Goal: Navigation & Orientation: Find specific page/section

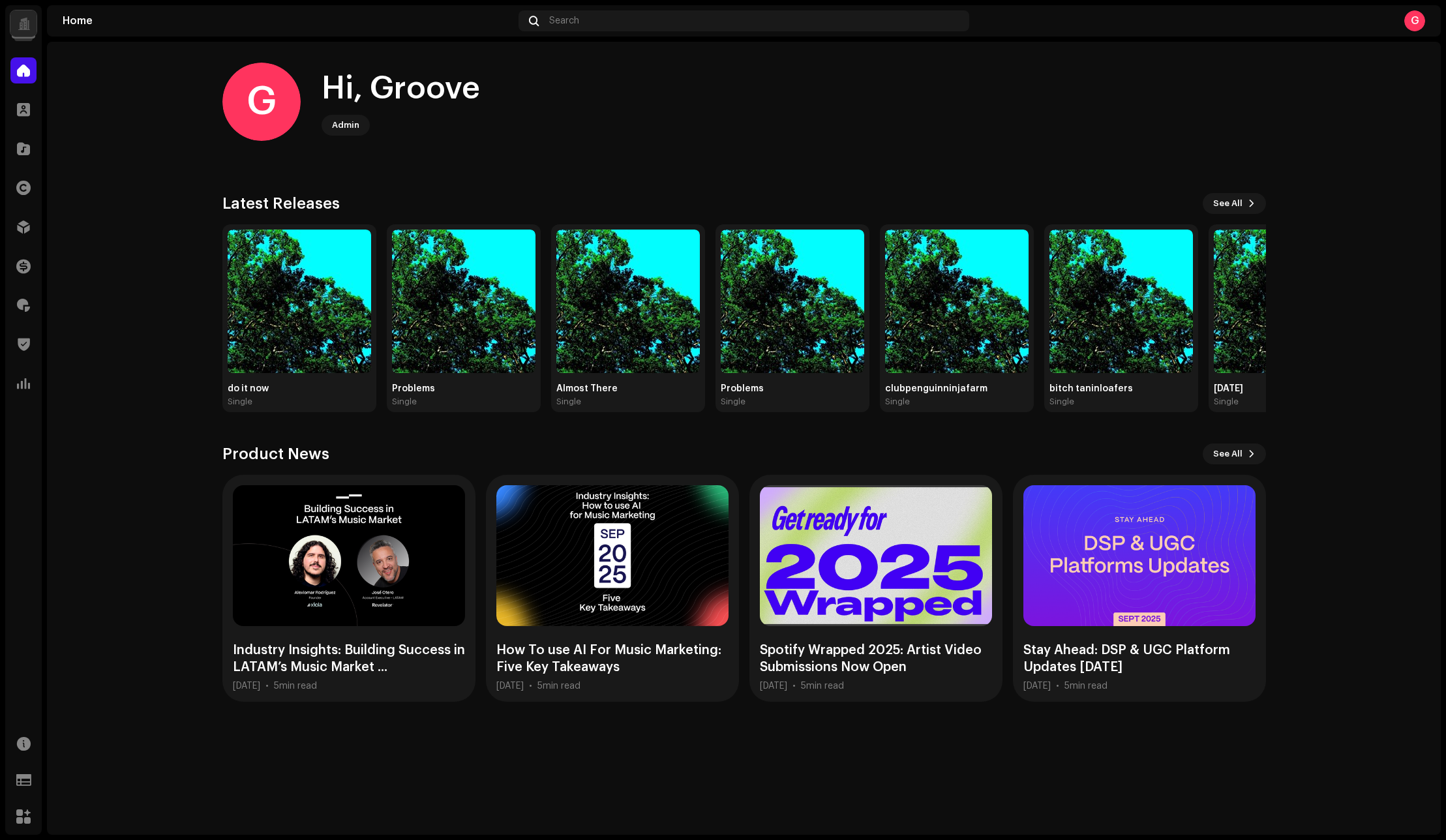
click at [27, 23] on div at bounding box center [24, 23] width 13 height 0
click at [136, 74] on span "Workspace" at bounding box center [118, 75] width 47 height 11
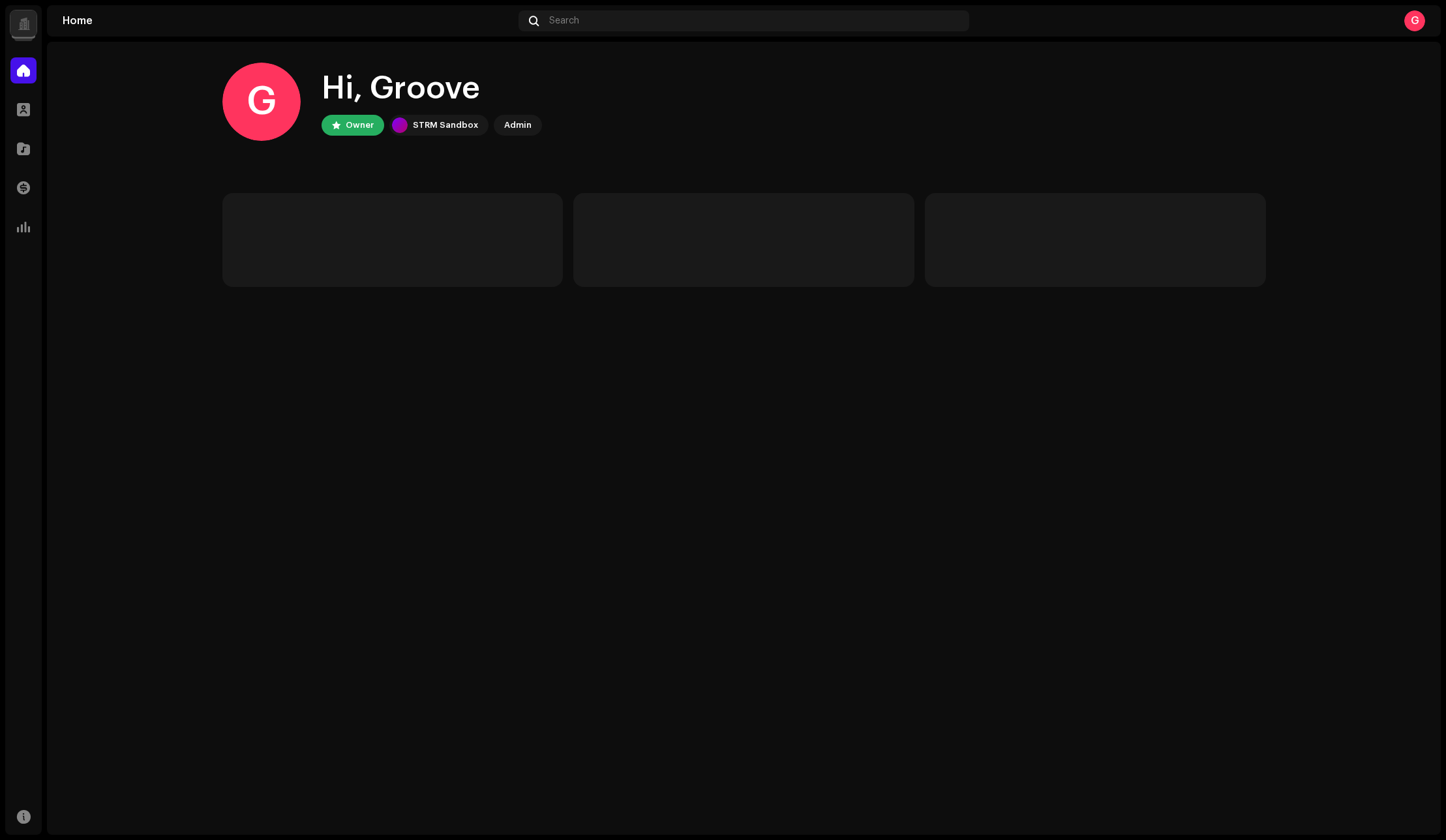
click at [31, 32] on div at bounding box center [23, 23] width 26 height 26
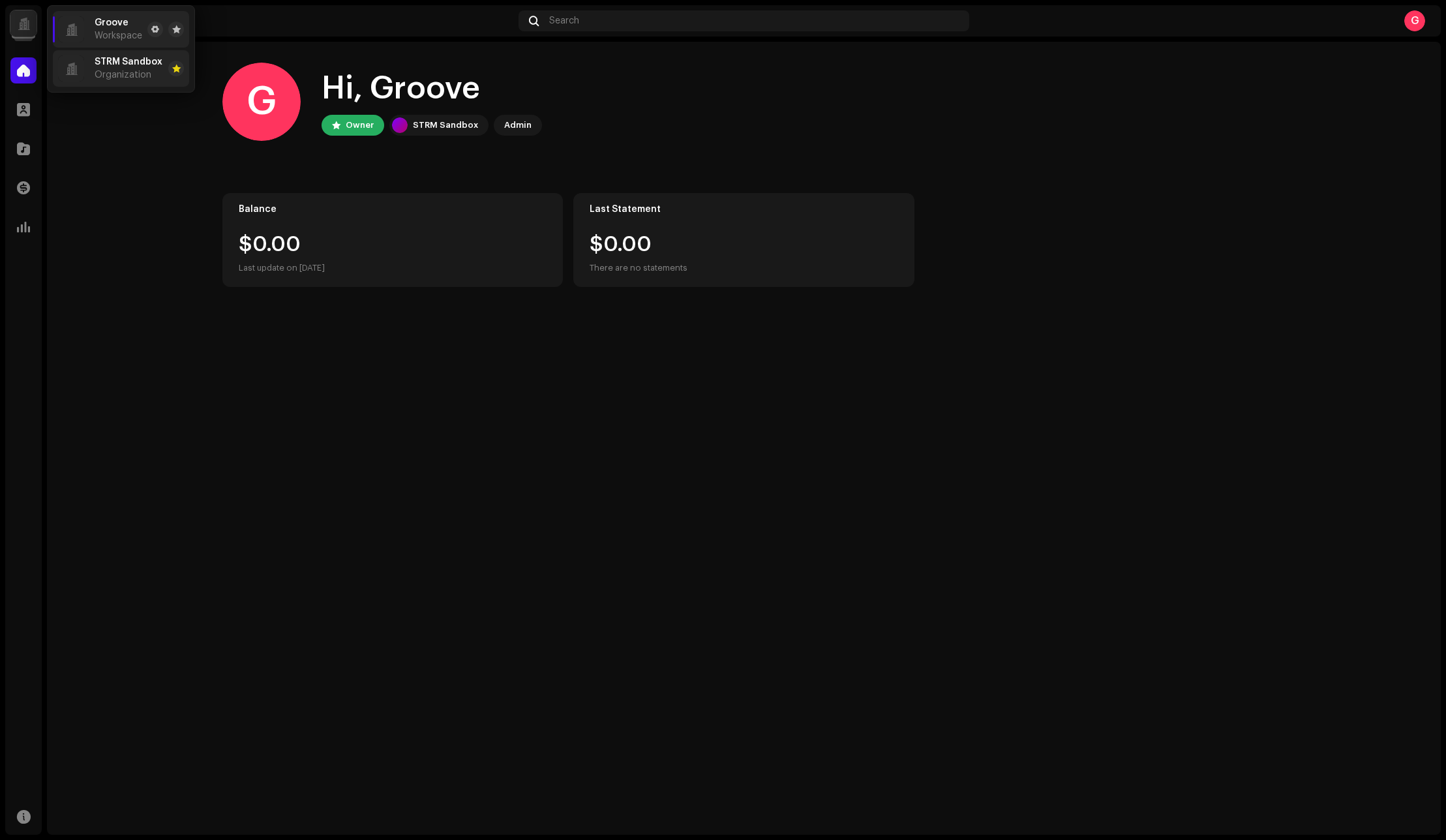
click at [124, 76] on span "Organization" at bounding box center [123, 75] width 56 height 11
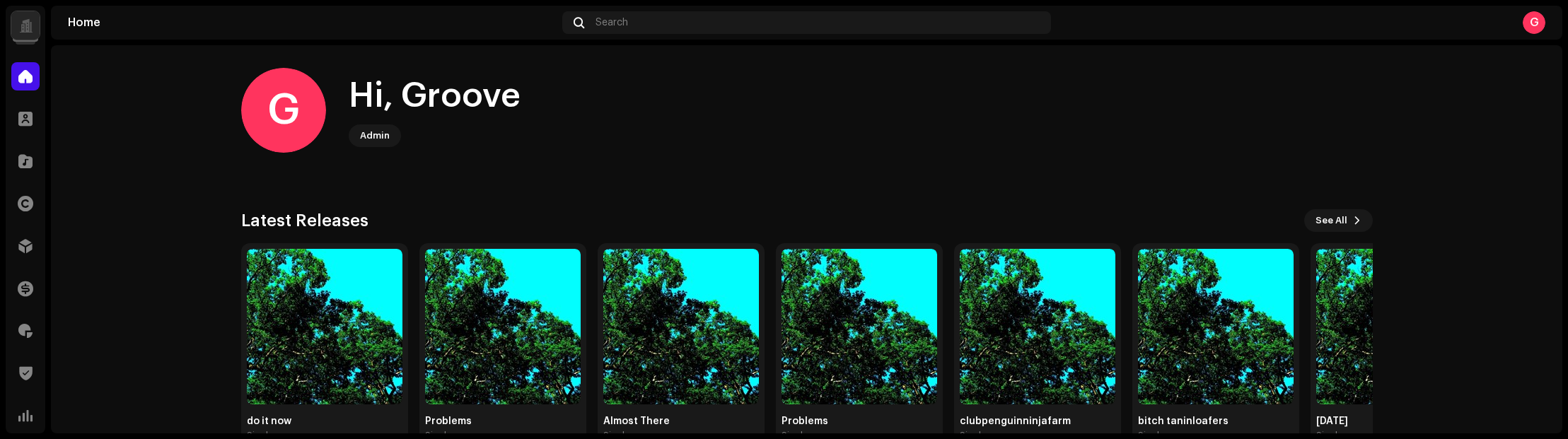
click at [8, 31] on navigation-account-switch "STRM Sandbox" at bounding box center [25, 25] width 40 height 40
click at [14, 28] on div at bounding box center [25, 25] width 28 height 28
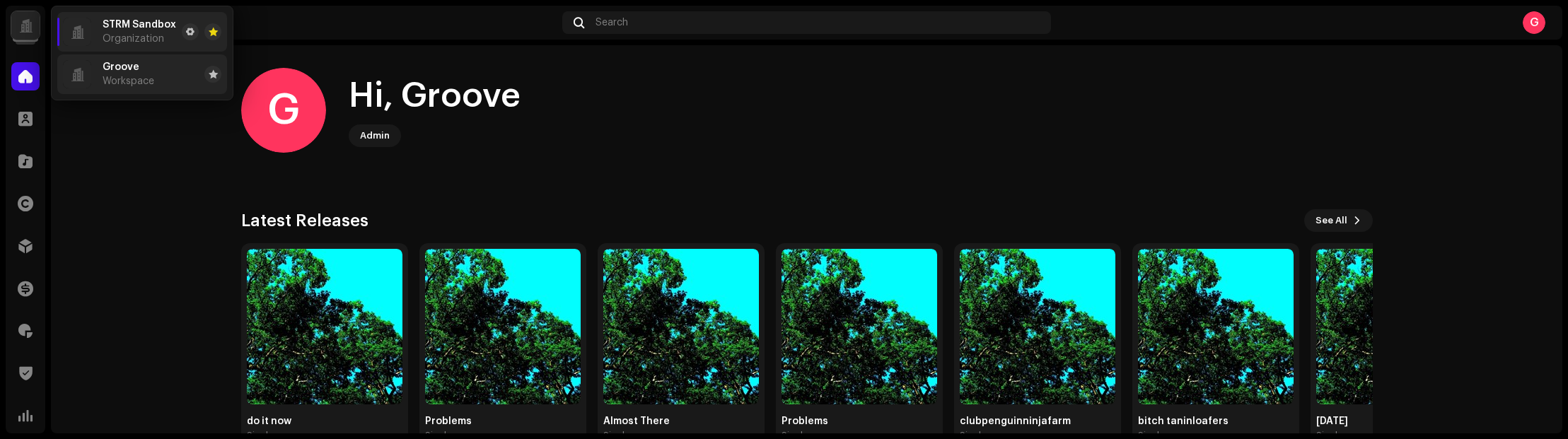
click at [113, 73] on div "Groove Workspace" at bounding box center [128, 73] width 51 height 25
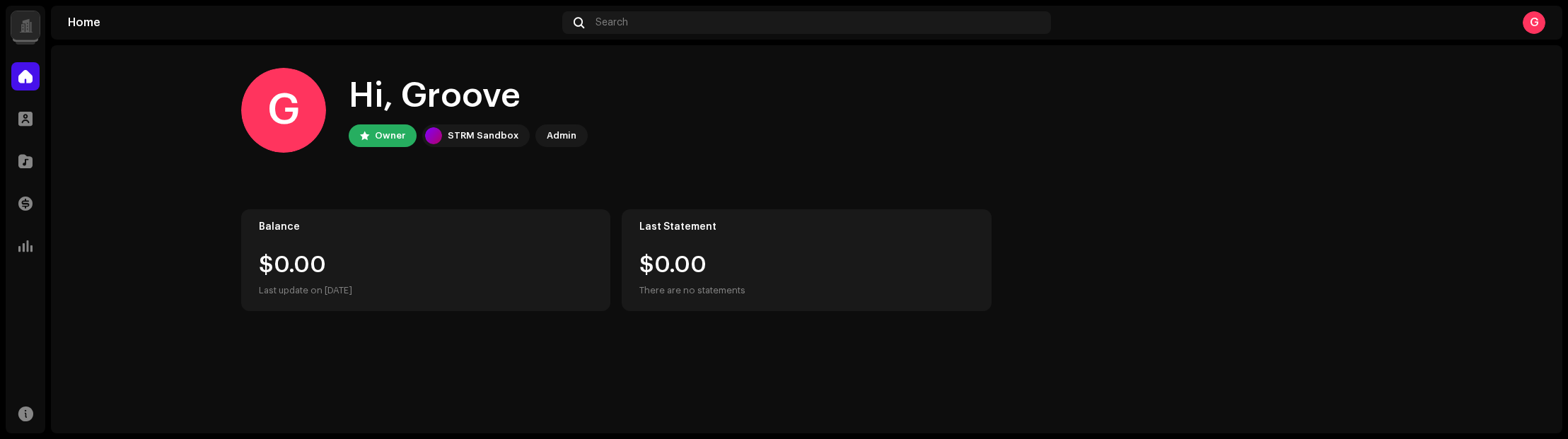
click at [31, 25] on div at bounding box center [26, 25] width 14 height 0
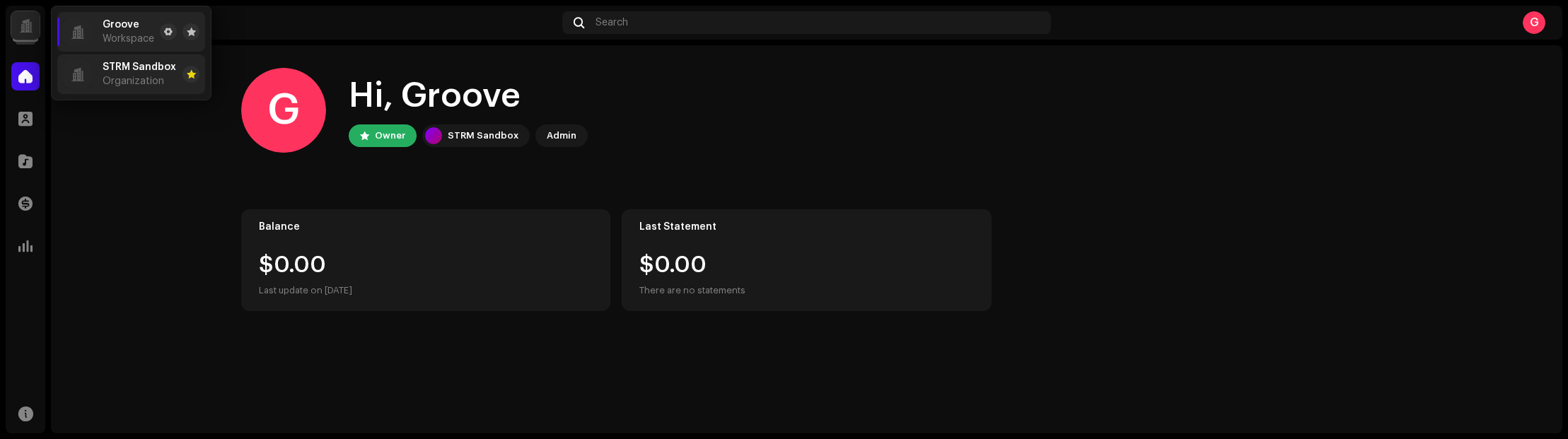
click at [132, 88] on li "STRM Sandbox Organization" at bounding box center [131, 74] width 148 height 40
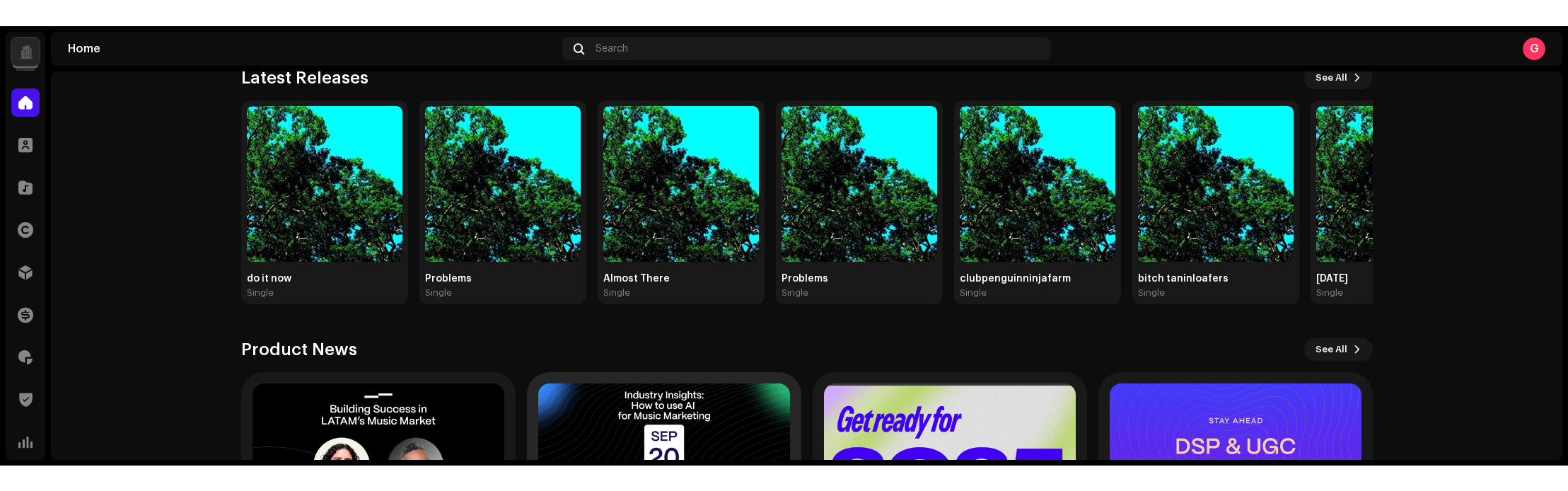
scroll to position [171, 0]
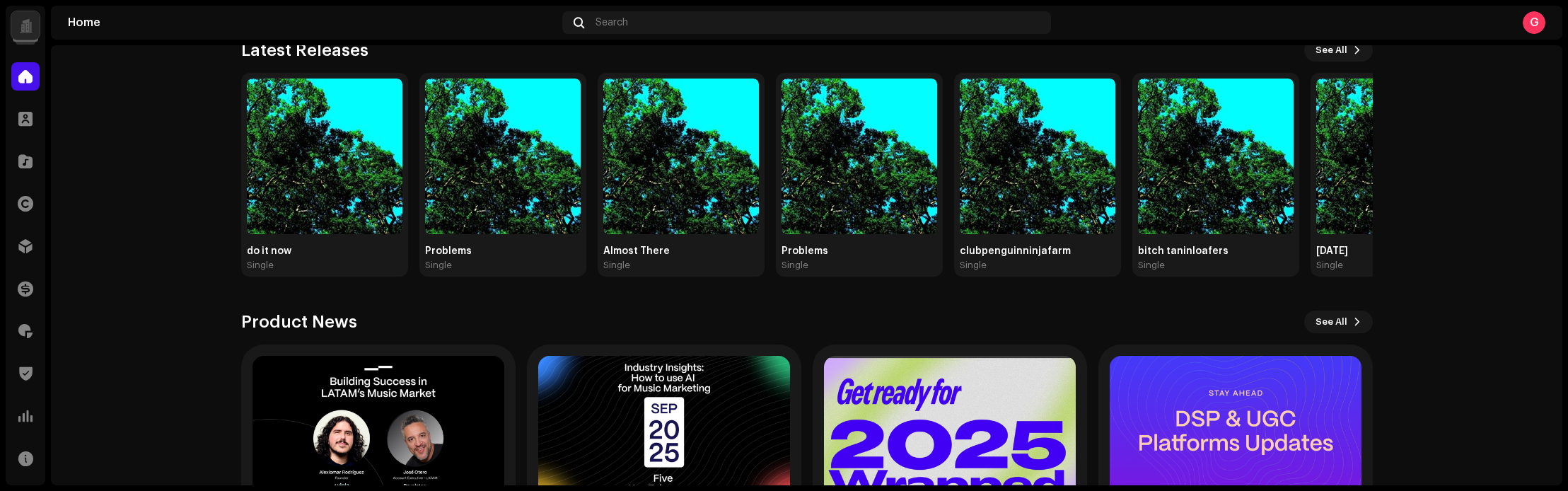
click at [20, 25] on div at bounding box center [26, 25] width 14 height 0
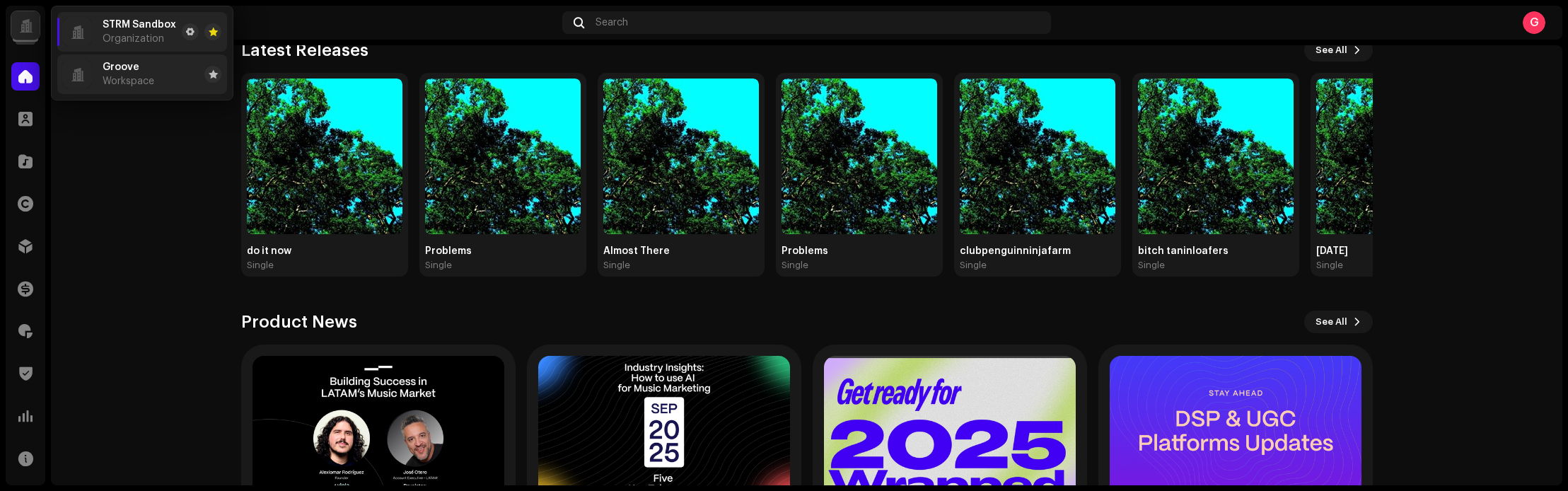
click at [134, 72] on span "Groove" at bounding box center [121, 67] width 37 height 11
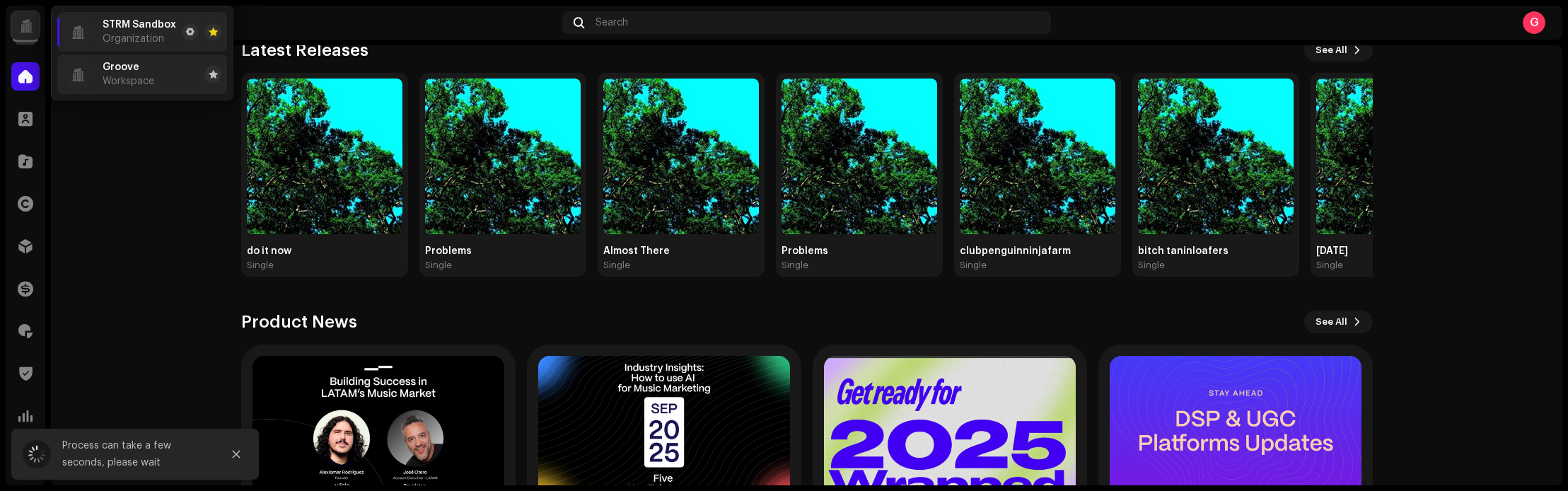
scroll to position [0, 0]
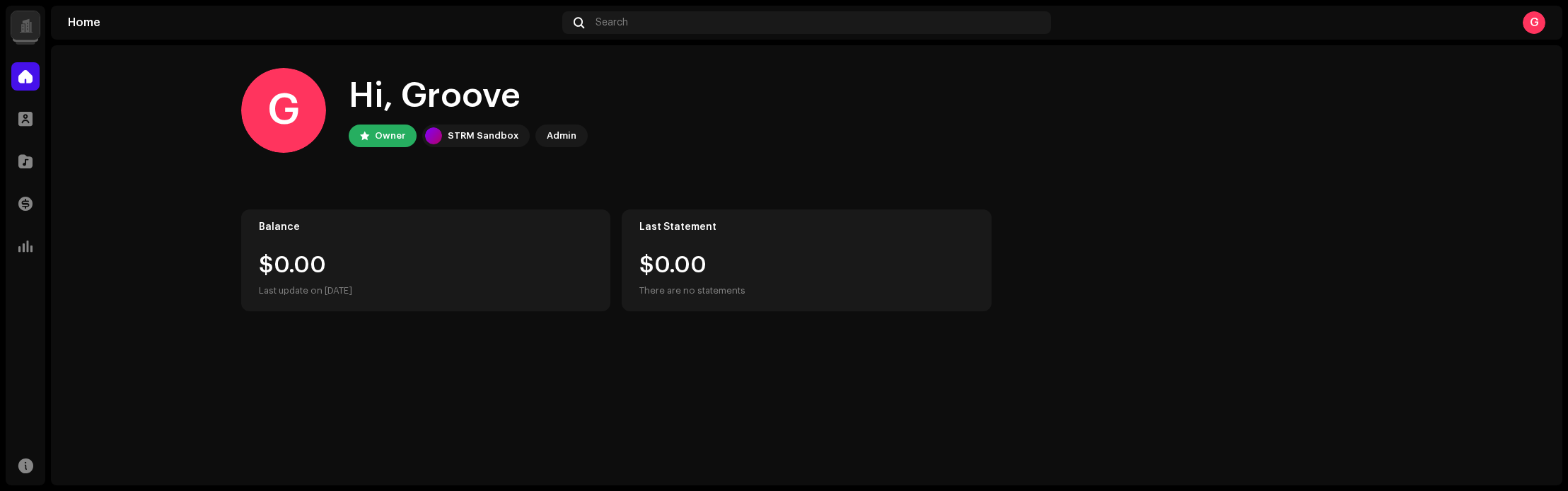
click at [31, 25] on div at bounding box center [26, 25] width 14 height 0
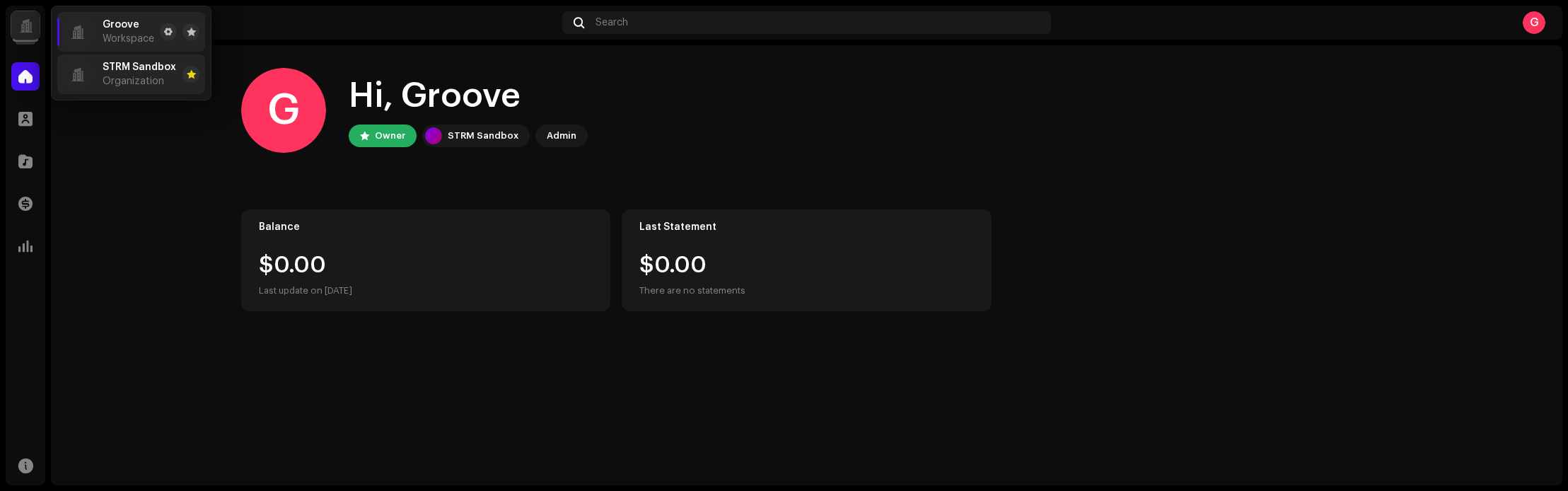
click at [118, 74] on div "STRM Sandbox Organization" at bounding box center [139, 74] width 74 height 25
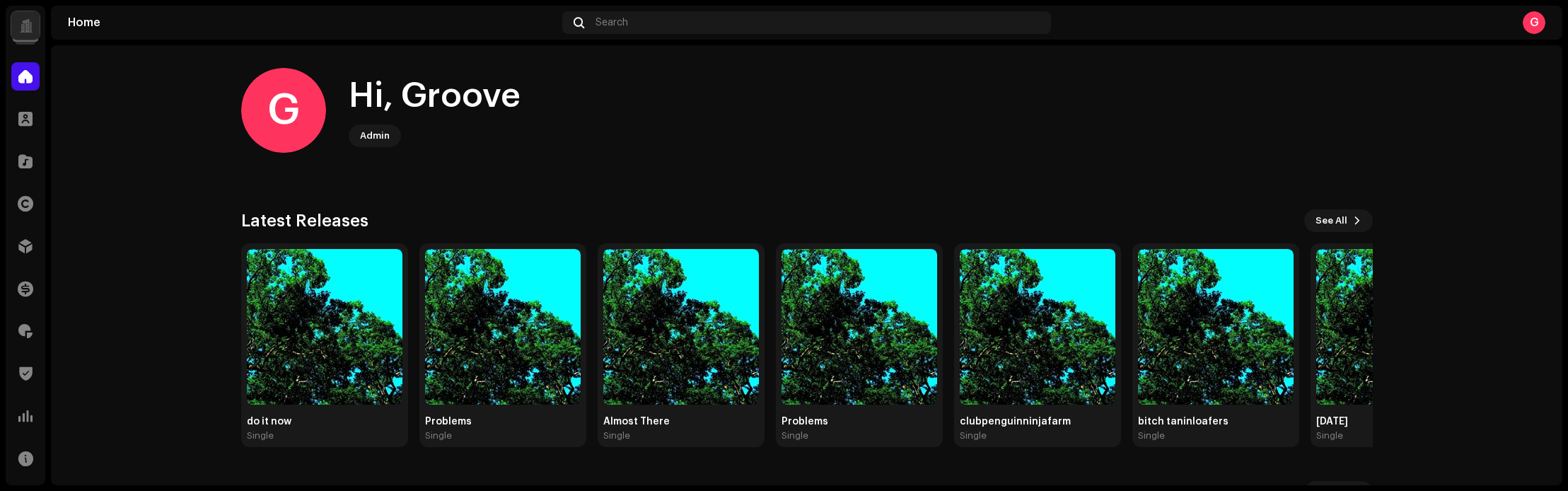
click at [41, 32] on navigation-account-switch "STRM Sandbox" at bounding box center [25, 25] width 40 height 40
click at [34, 31] on div at bounding box center [25, 25] width 28 height 28
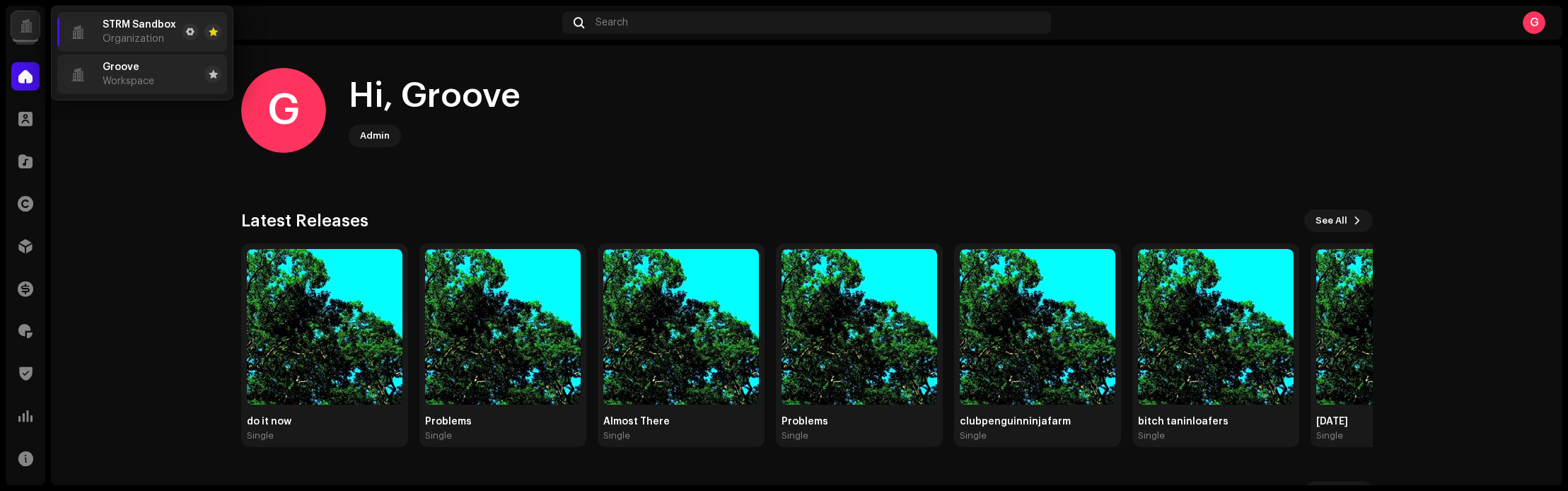
click at [125, 77] on span "Workspace" at bounding box center [128, 81] width 51 height 11
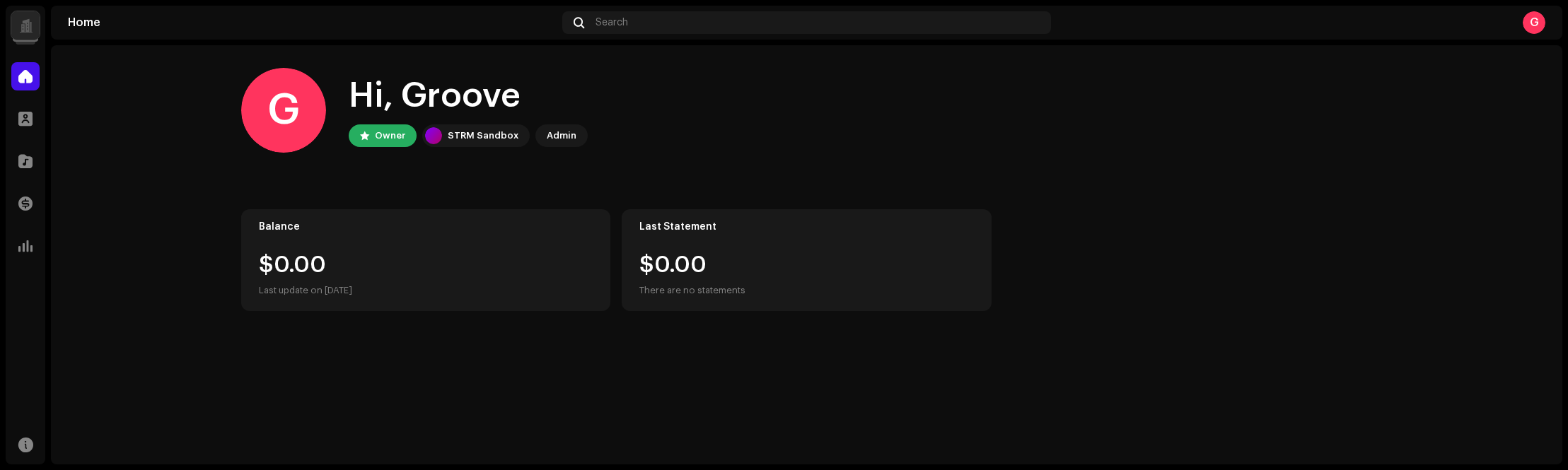
click at [37, 25] on div at bounding box center [25, 25] width 28 height 28
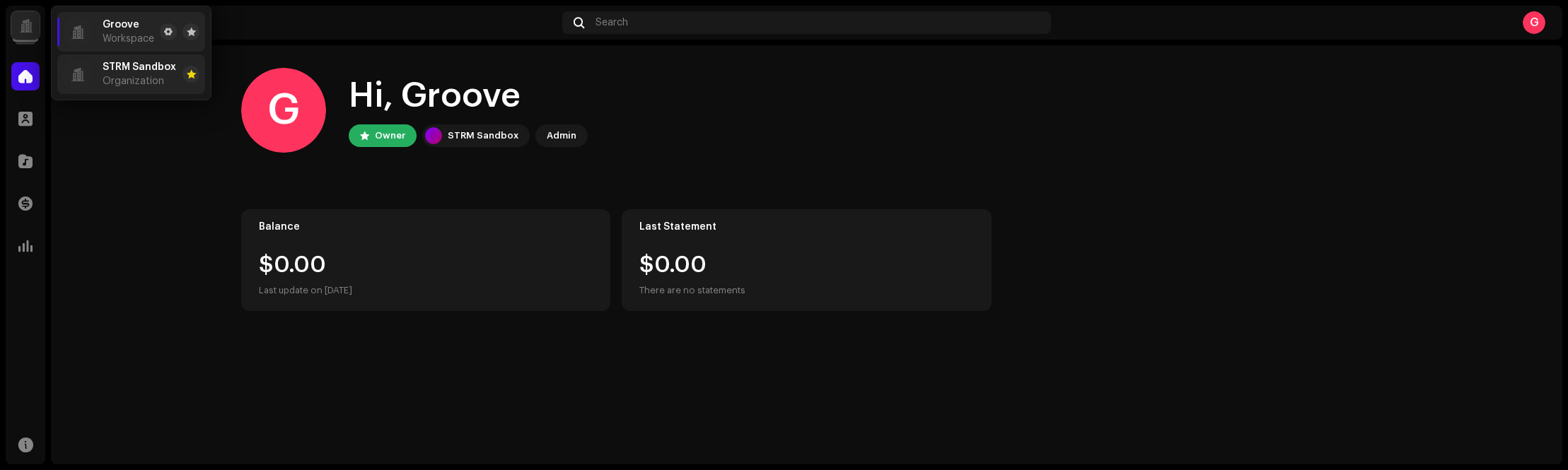
click at [97, 71] on div "STRM Sandbox Organization" at bounding box center [119, 74] width 113 height 28
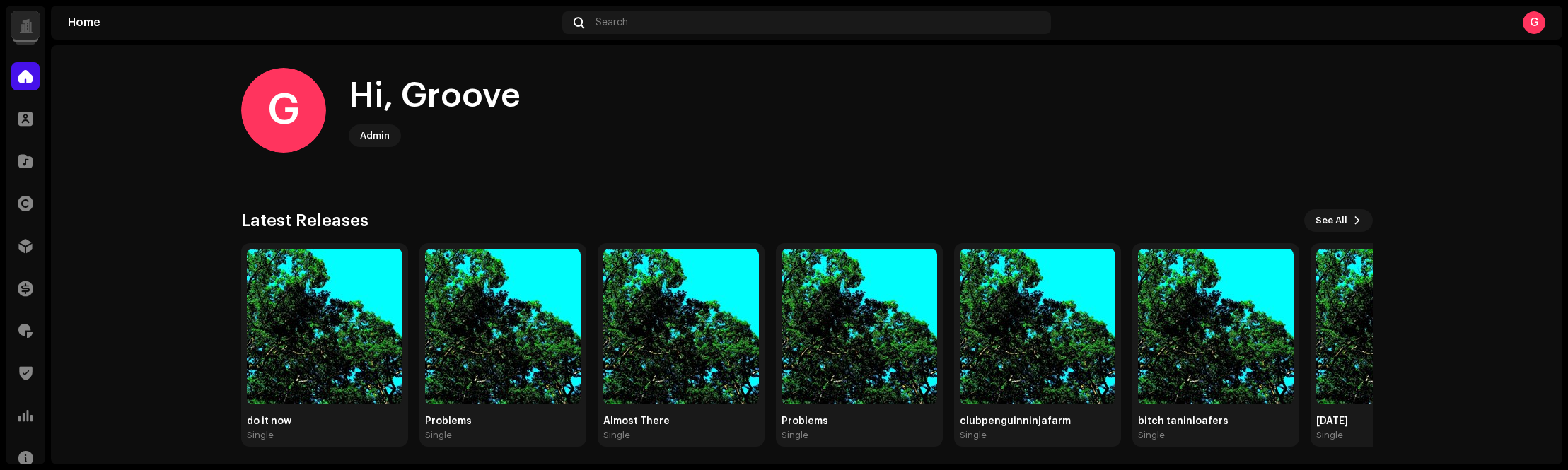
click at [41, 38] on navigation-account-switch "STRM Sandbox" at bounding box center [25, 25] width 40 height 40
click at [34, 34] on div at bounding box center [25, 25] width 28 height 28
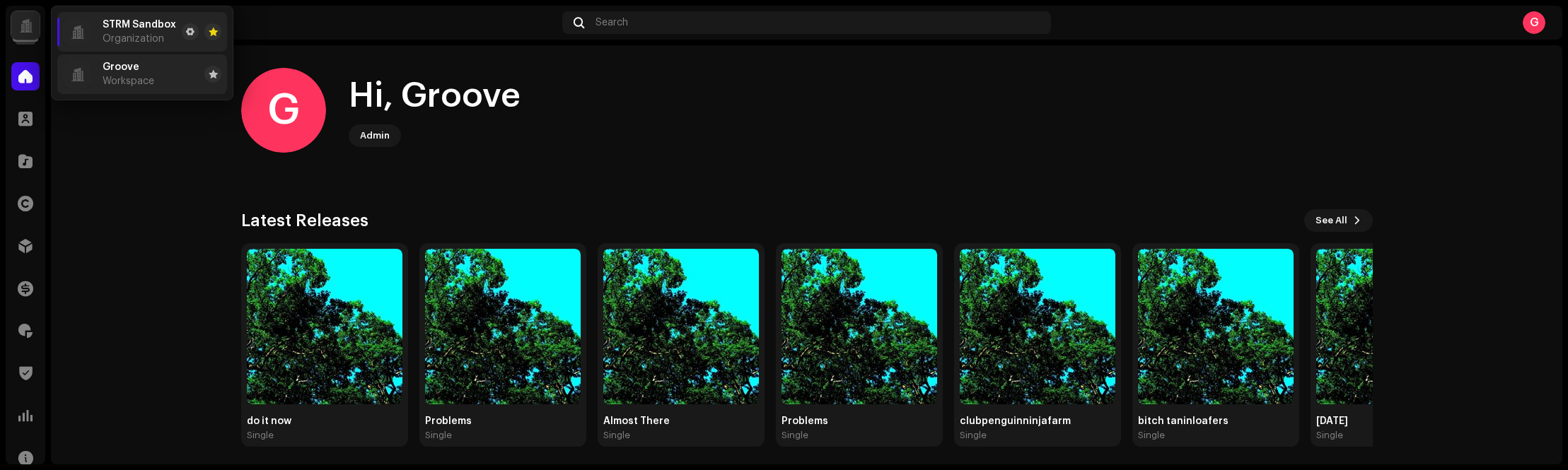
click at [88, 74] on div at bounding box center [77, 74] width 28 height 28
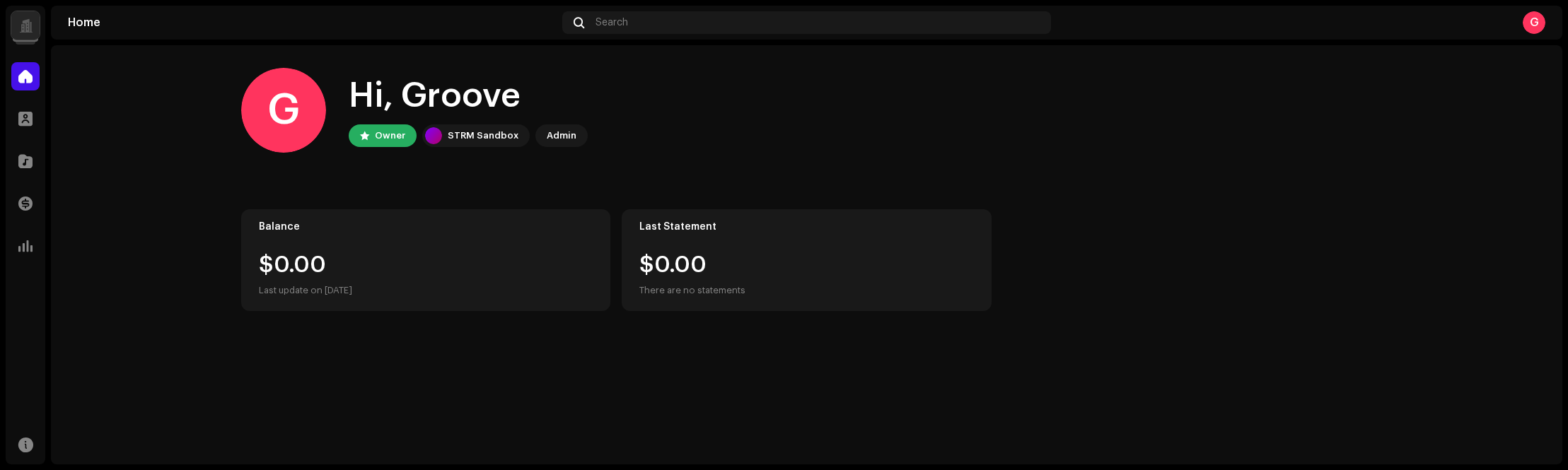
click at [31, 32] on div at bounding box center [25, 25] width 28 height 28
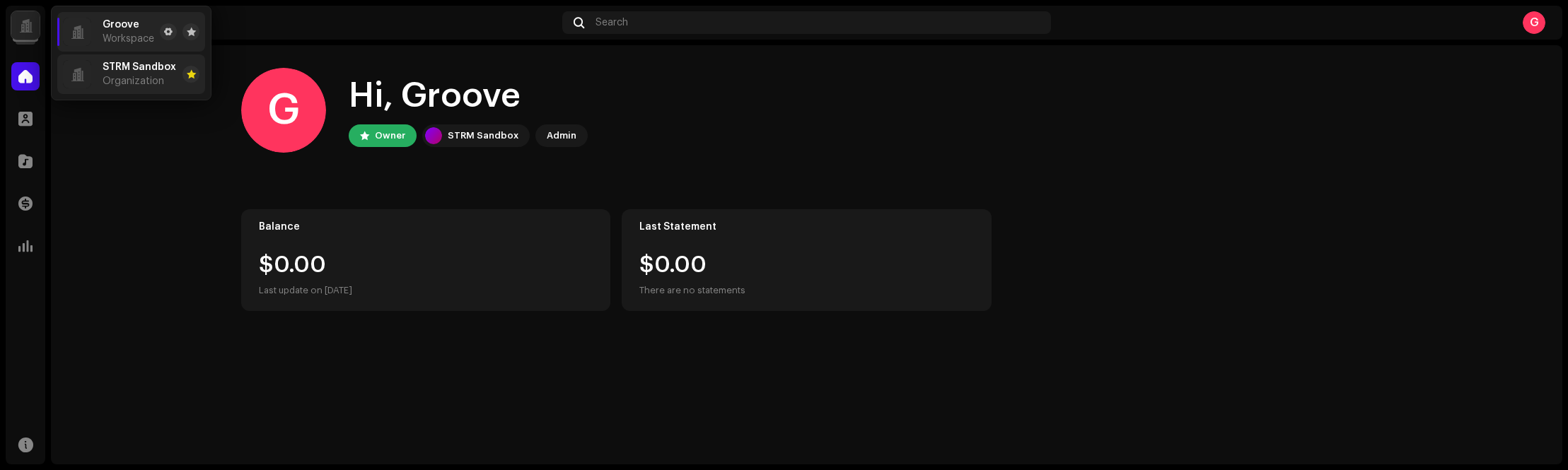
click at [121, 88] on li "STRM Sandbox Organization" at bounding box center [131, 74] width 148 height 40
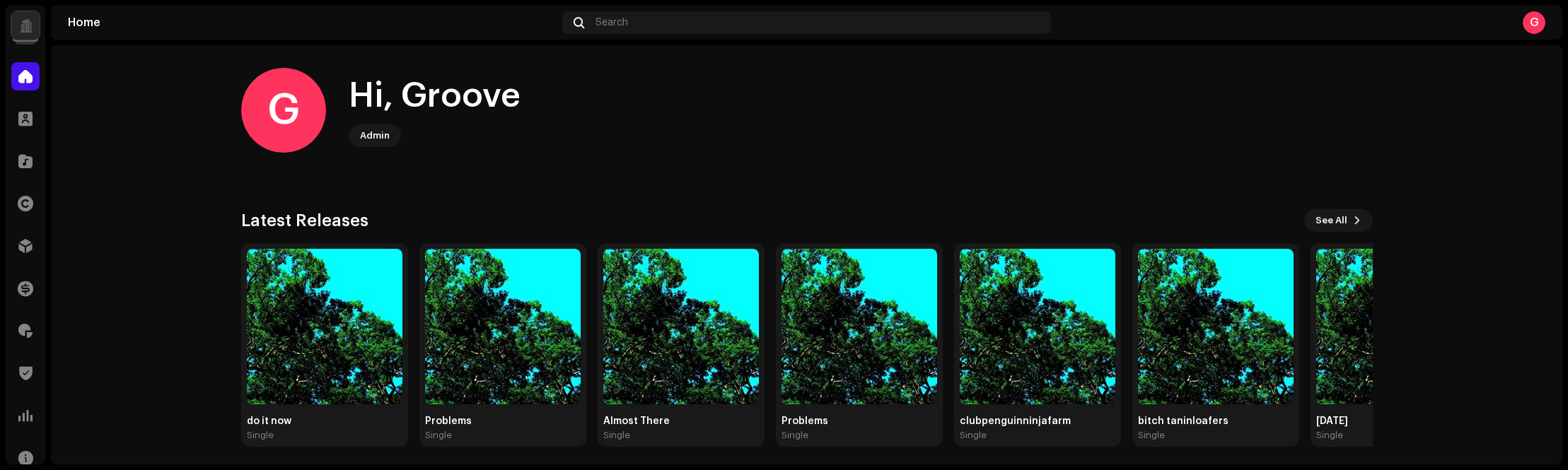
click at [29, 25] on div at bounding box center [26, 25] width 14 height 0
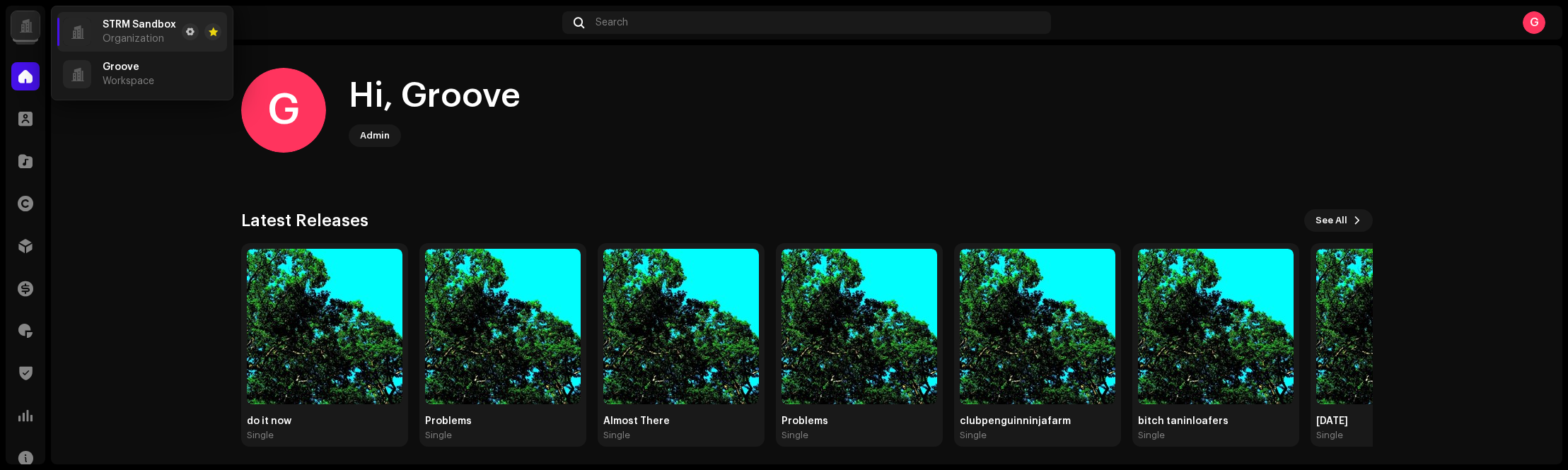
click at [1538, 31] on div "G" at bounding box center [1534, 23] width 23 height 23
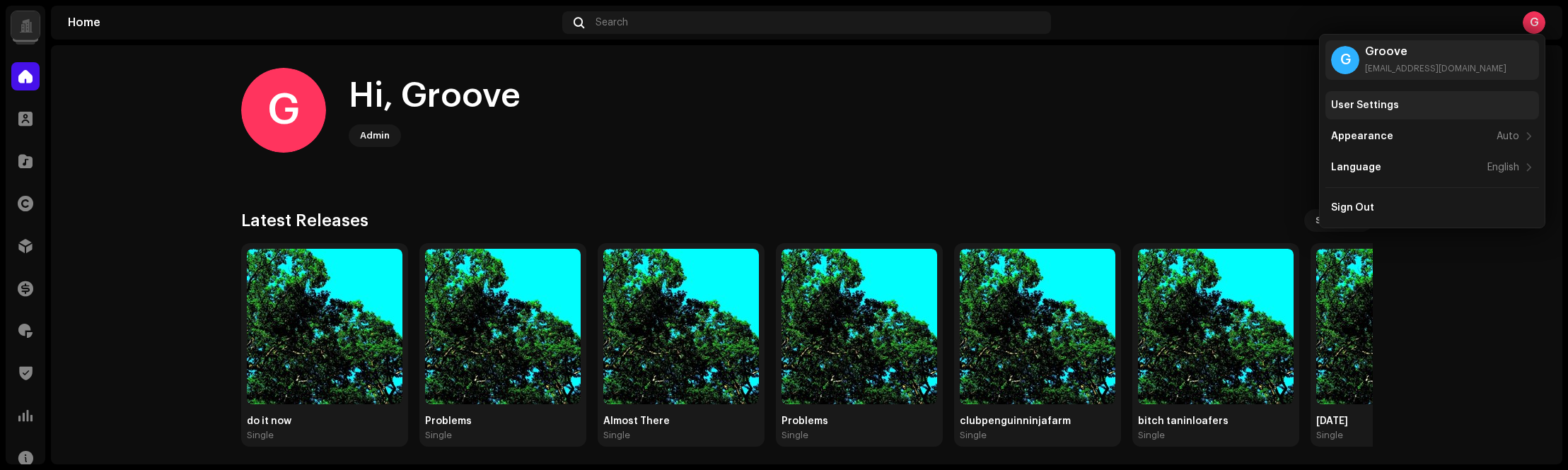
click at [1453, 109] on div "User Settings" at bounding box center [1432, 105] width 202 height 11
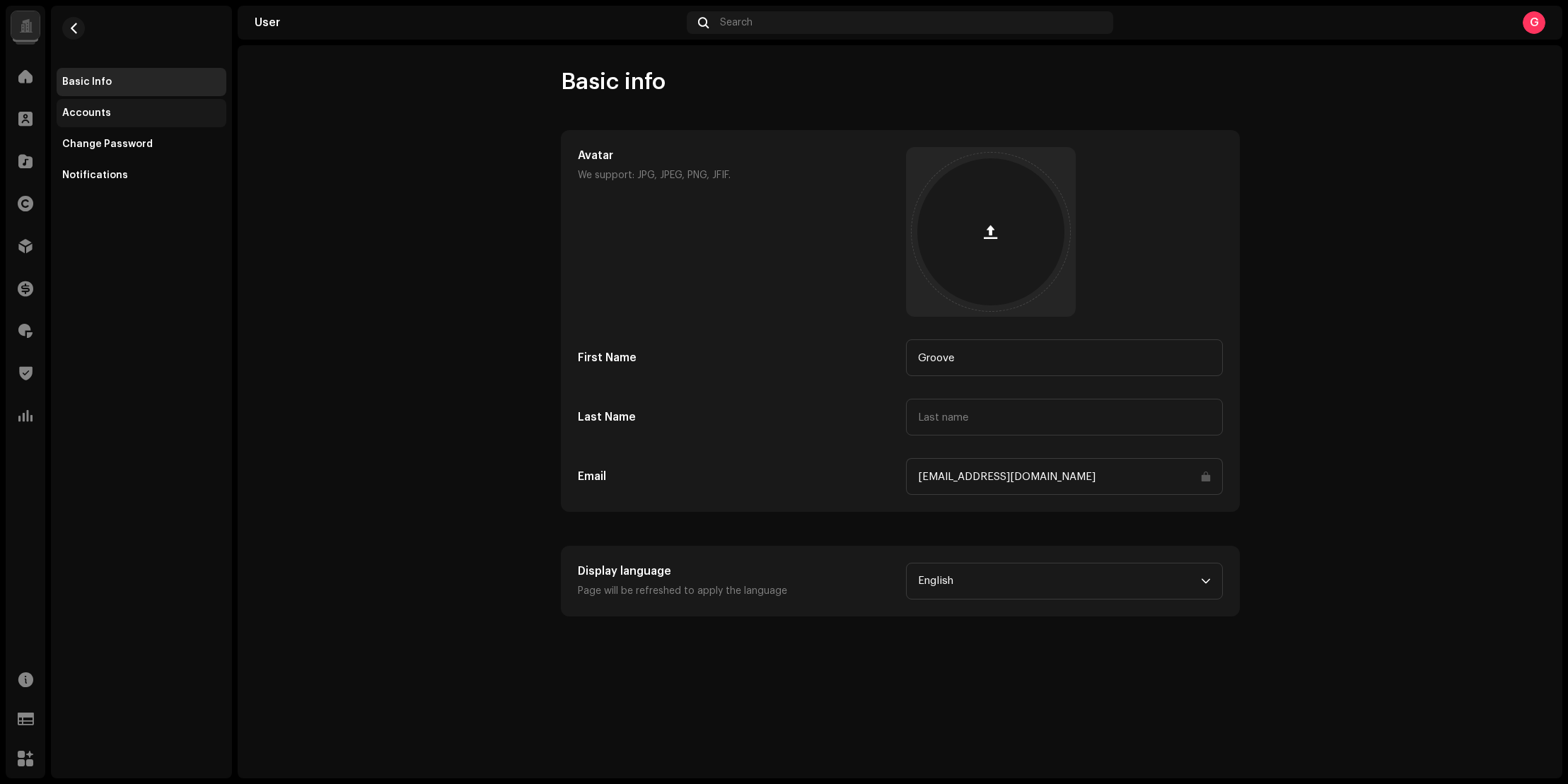
click at [131, 116] on div "Accounts" at bounding box center [141, 113] width 158 height 11
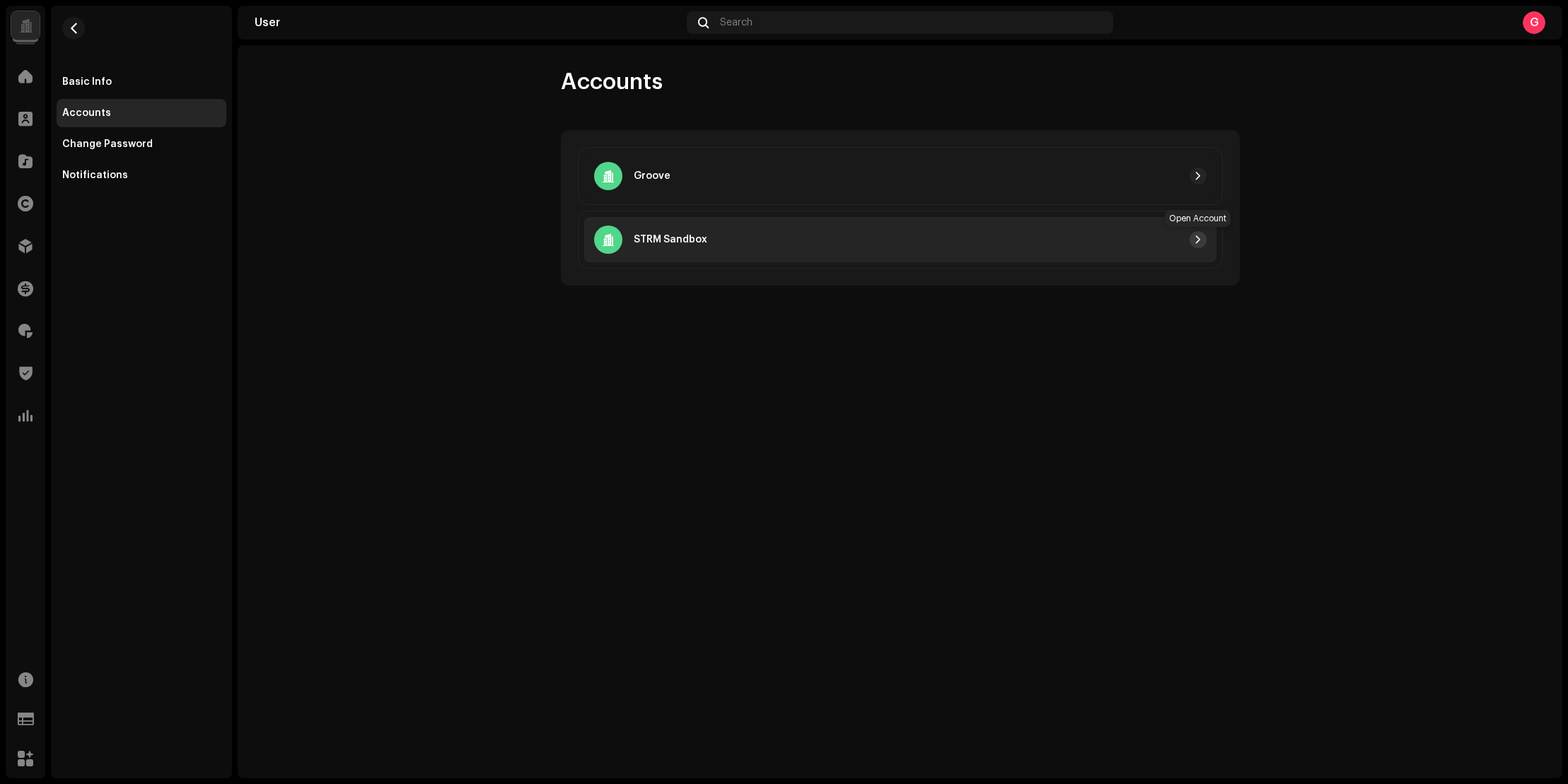
click at [1195, 242] on span "button" at bounding box center [1197, 240] width 8 height 11
click at [1001, 247] on div at bounding box center [957, 240] width 499 height 17
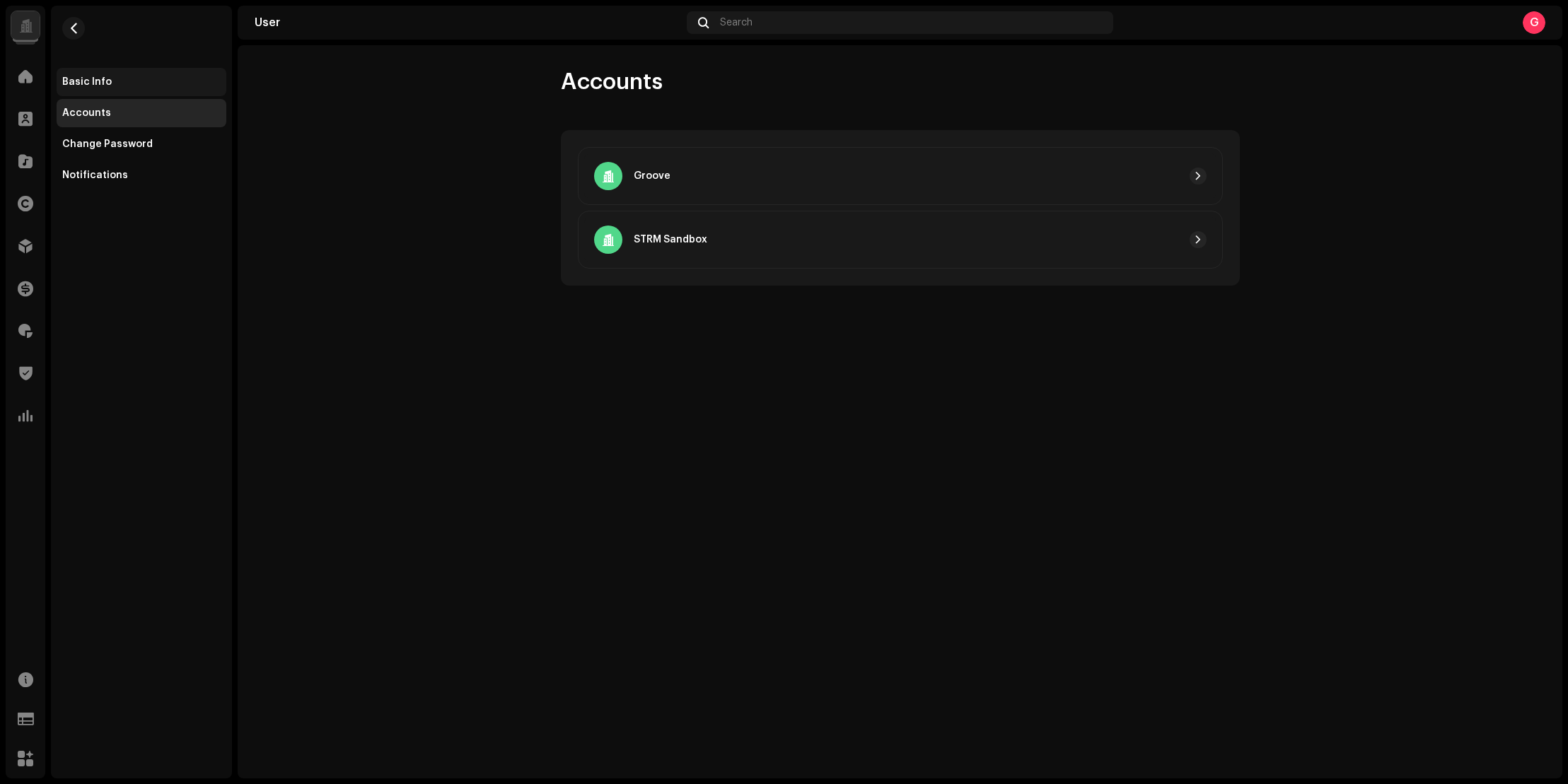
click at [87, 87] on div "Basic Info" at bounding box center [87, 82] width 50 height 11
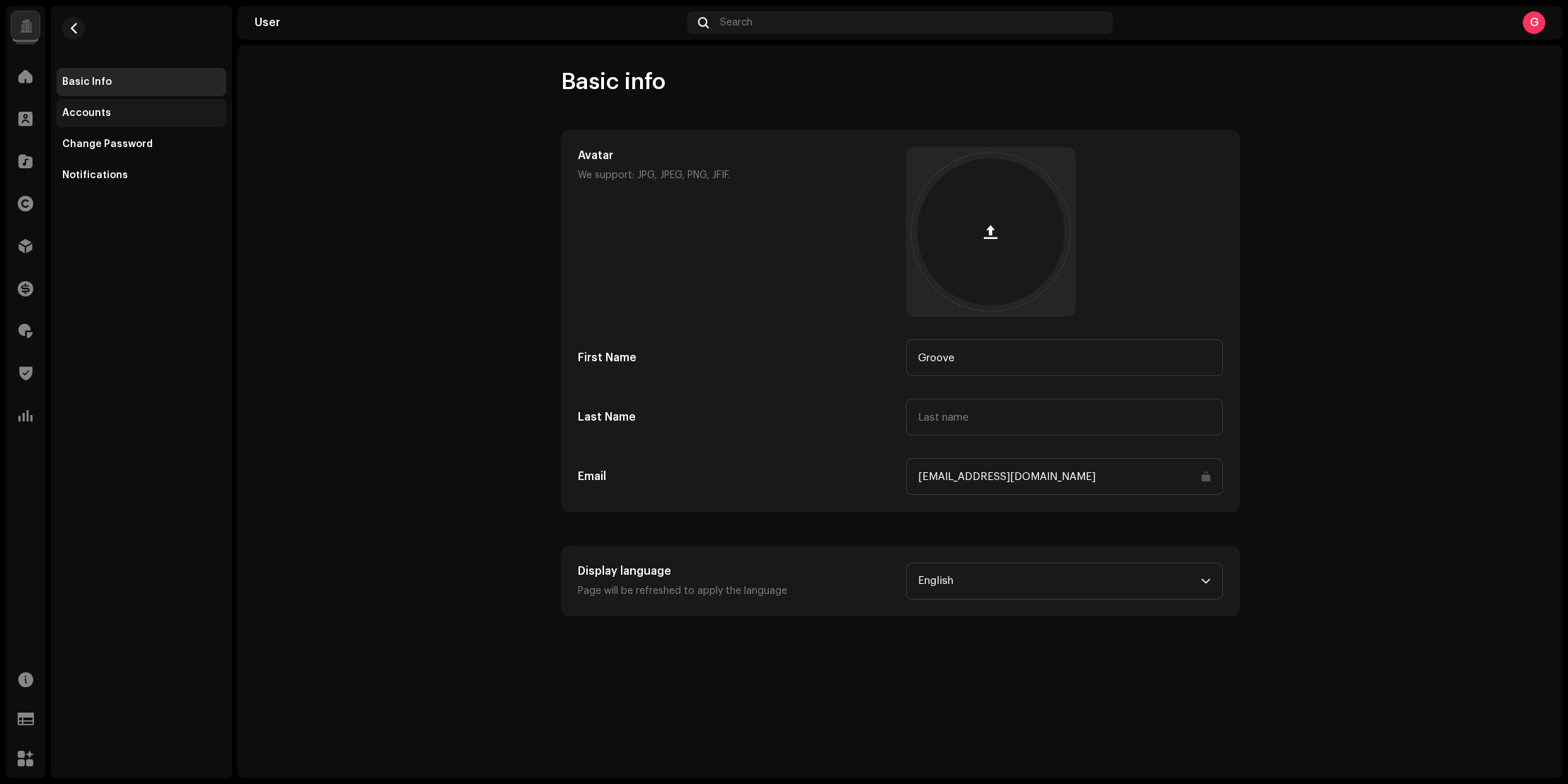
click at [98, 112] on div "Accounts" at bounding box center [87, 113] width 49 height 11
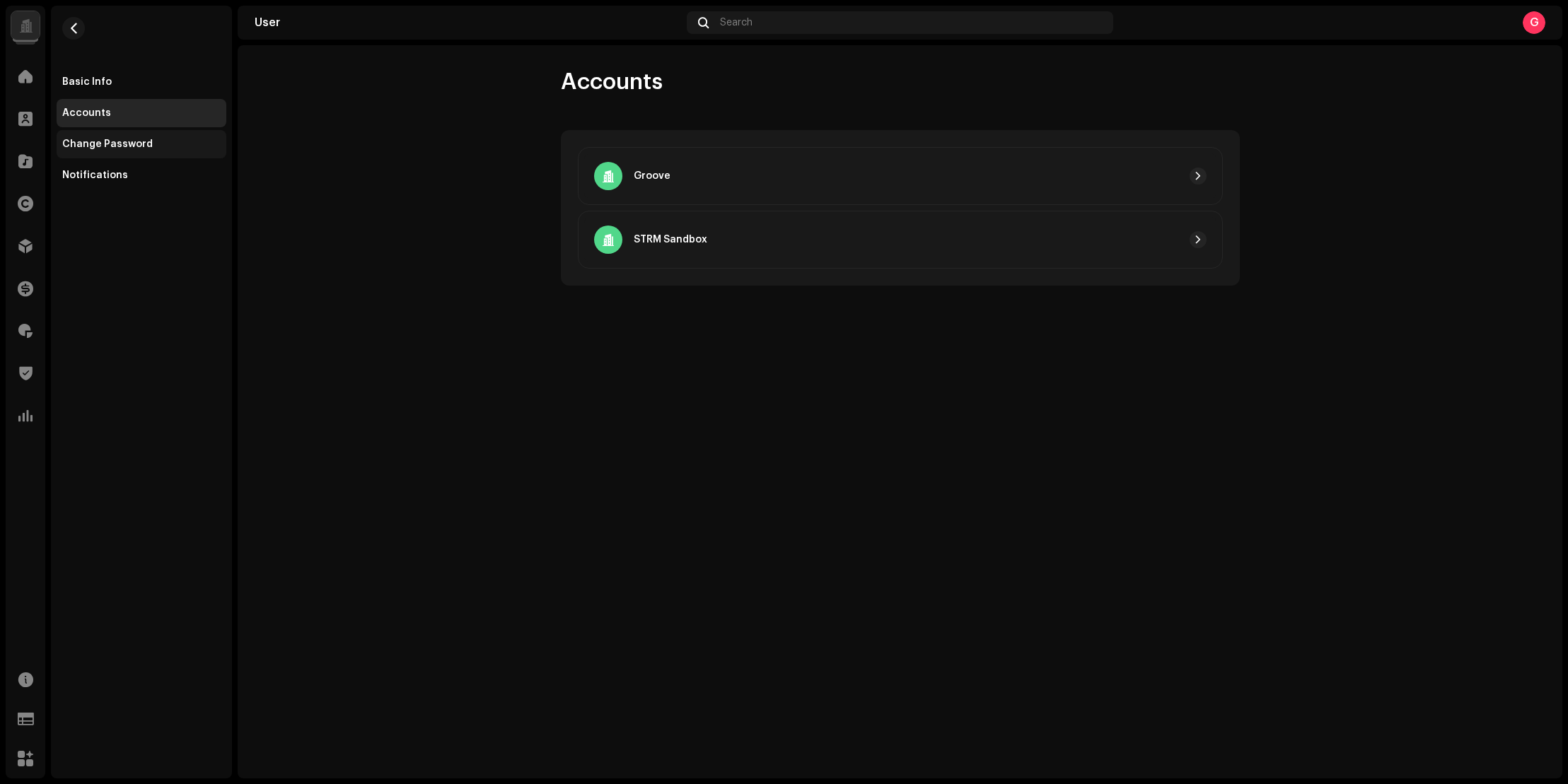
click at [109, 139] on div "Change Password" at bounding box center [107, 144] width 90 height 11
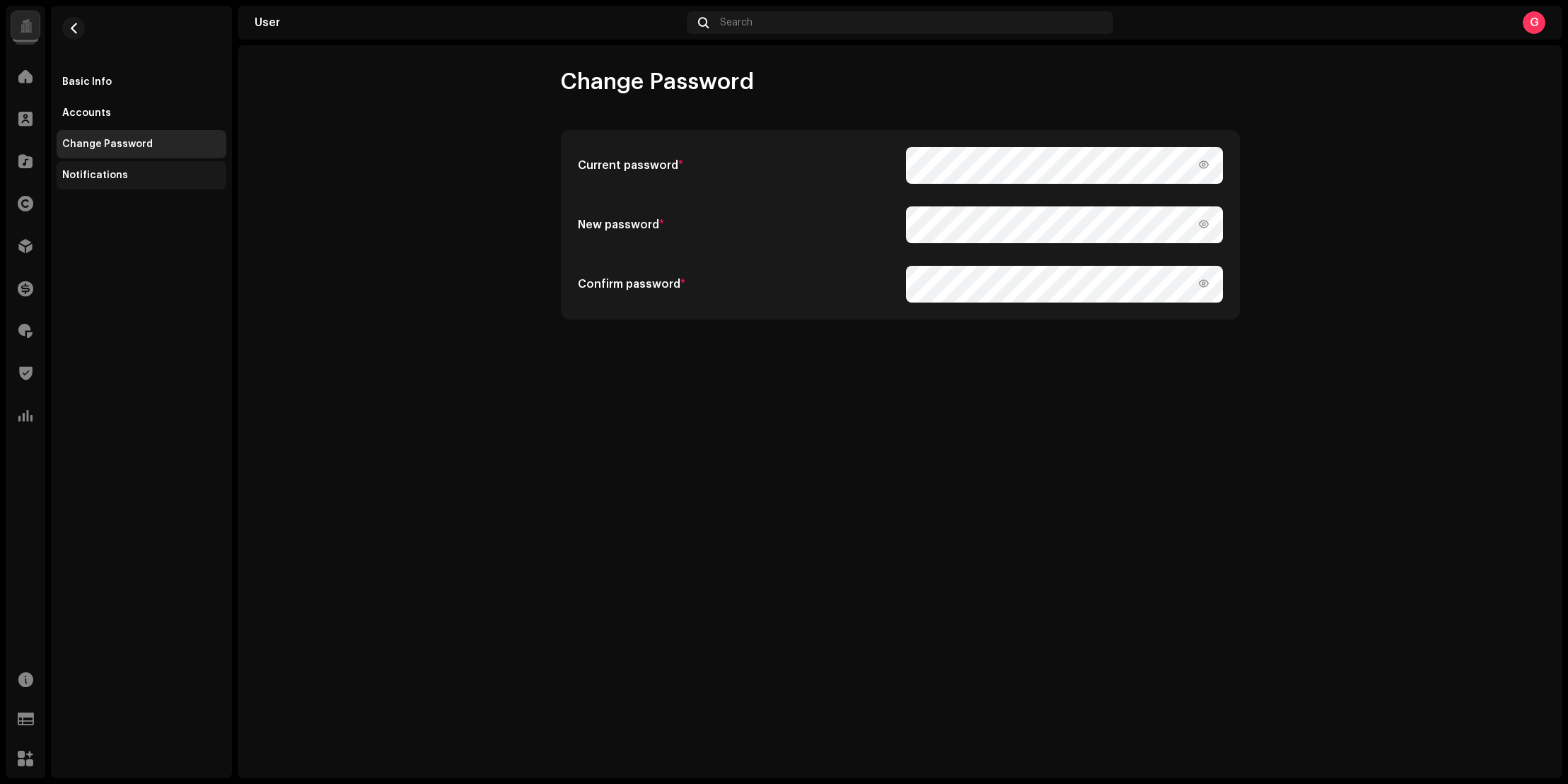
click at [113, 170] on div "Notifications" at bounding box center [95, 175] width 66 height 11
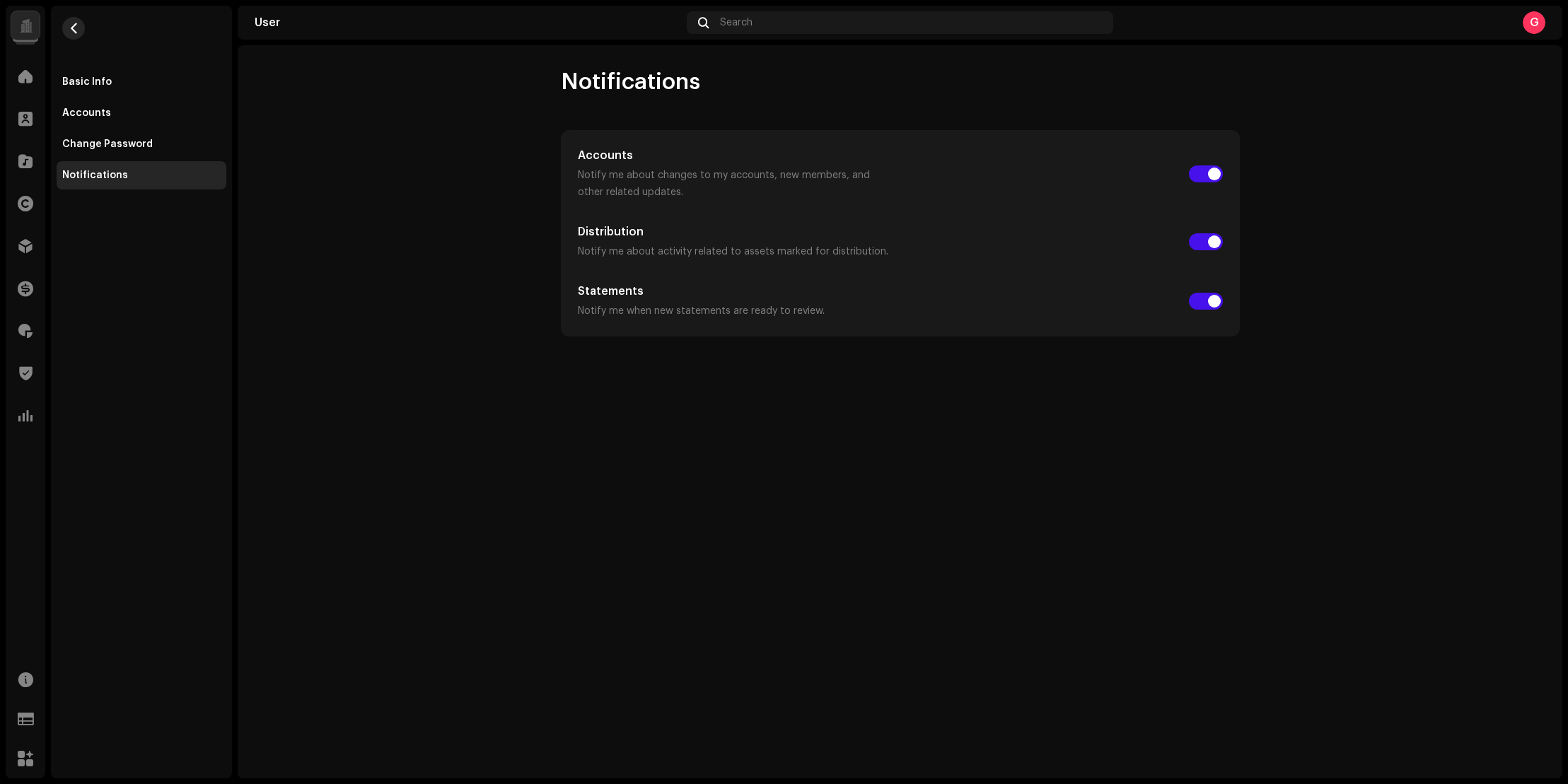
click at [67, 25] on button "button" at bounding box center [74, 28] width 23 height 23
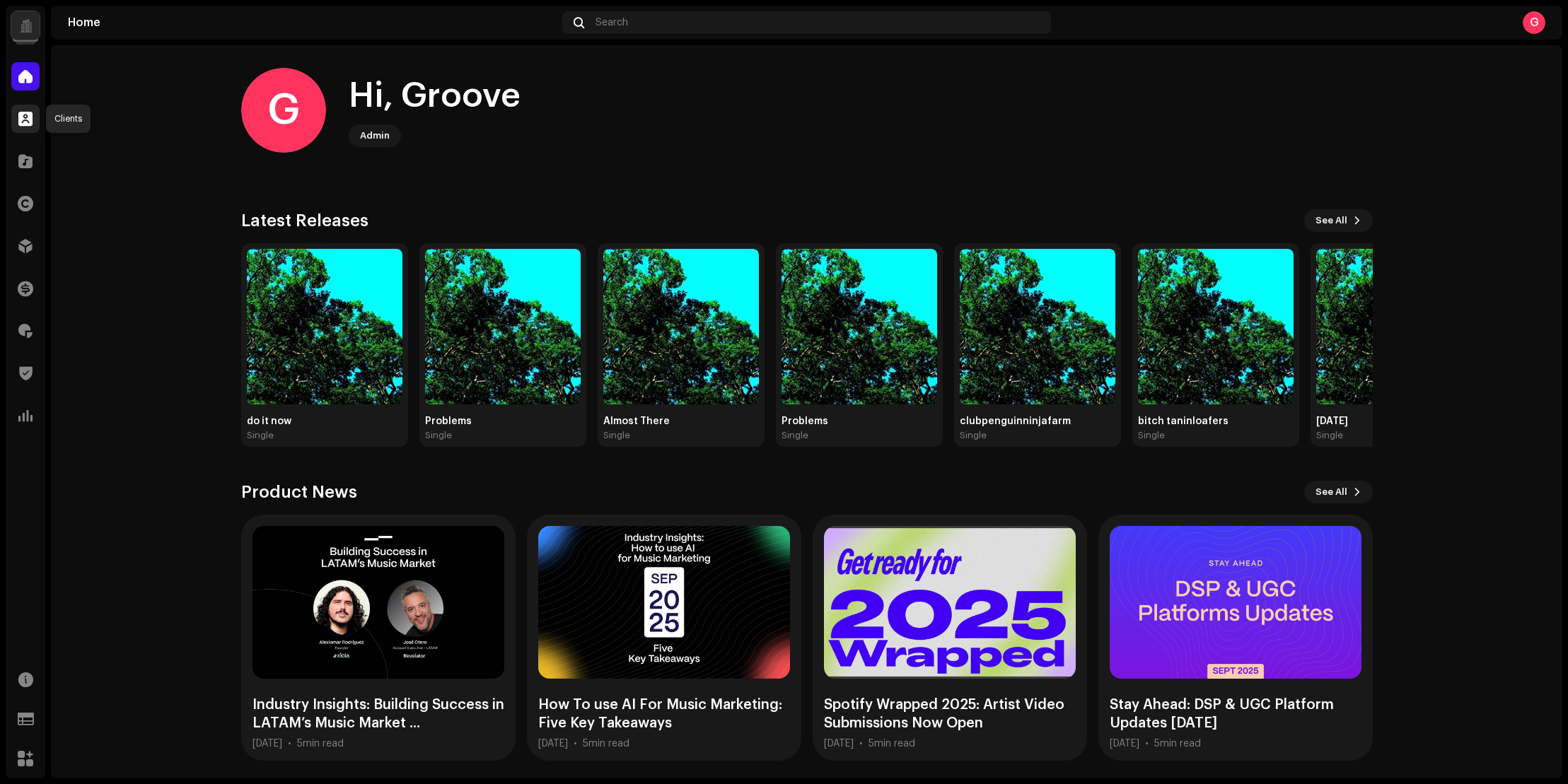
click at [20, 106] on div at bounding box center [25, 119] width 28 height 28
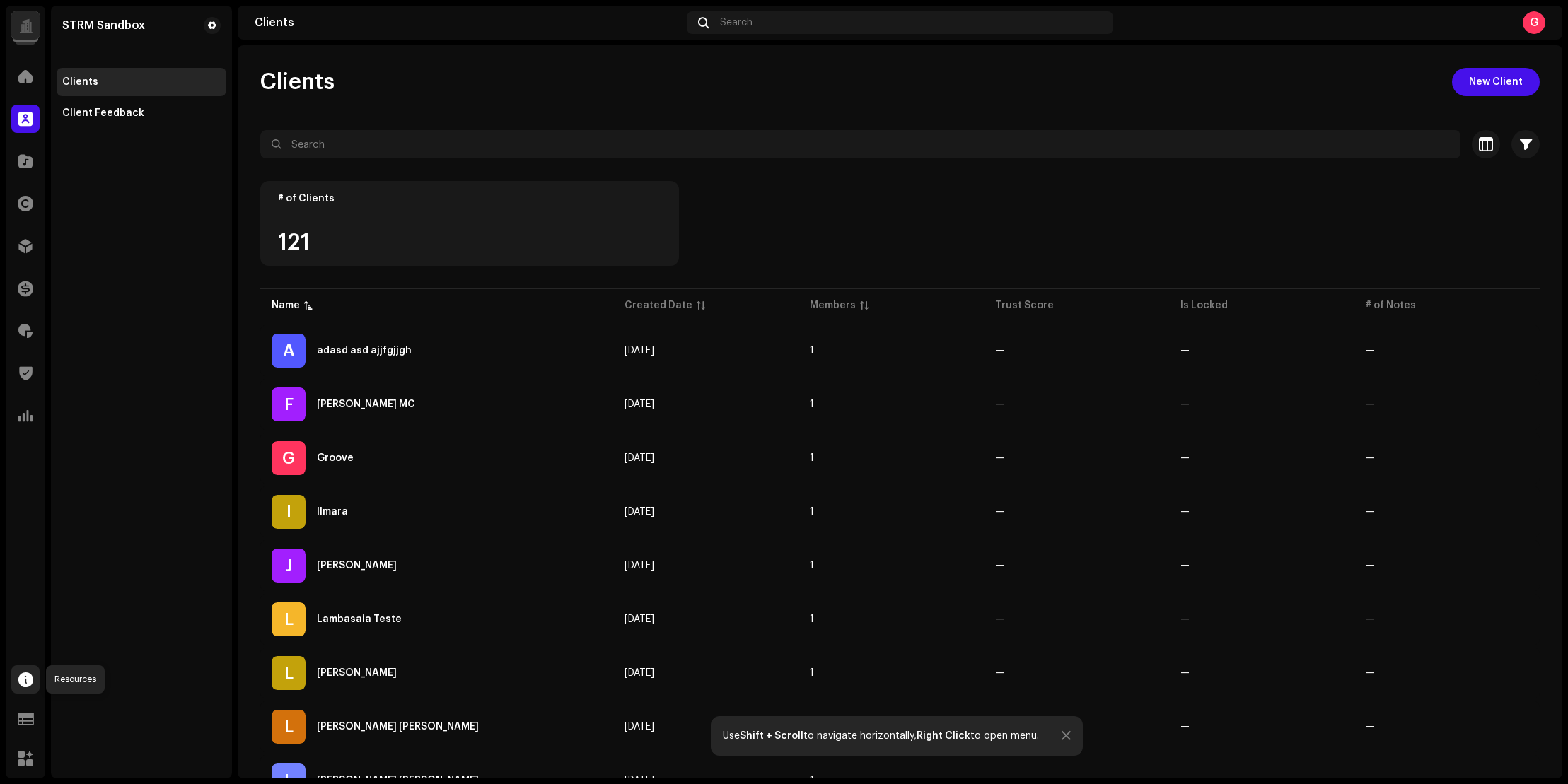
click at [12, 680] on div at bounding box center [25, 679] width 28 height 28
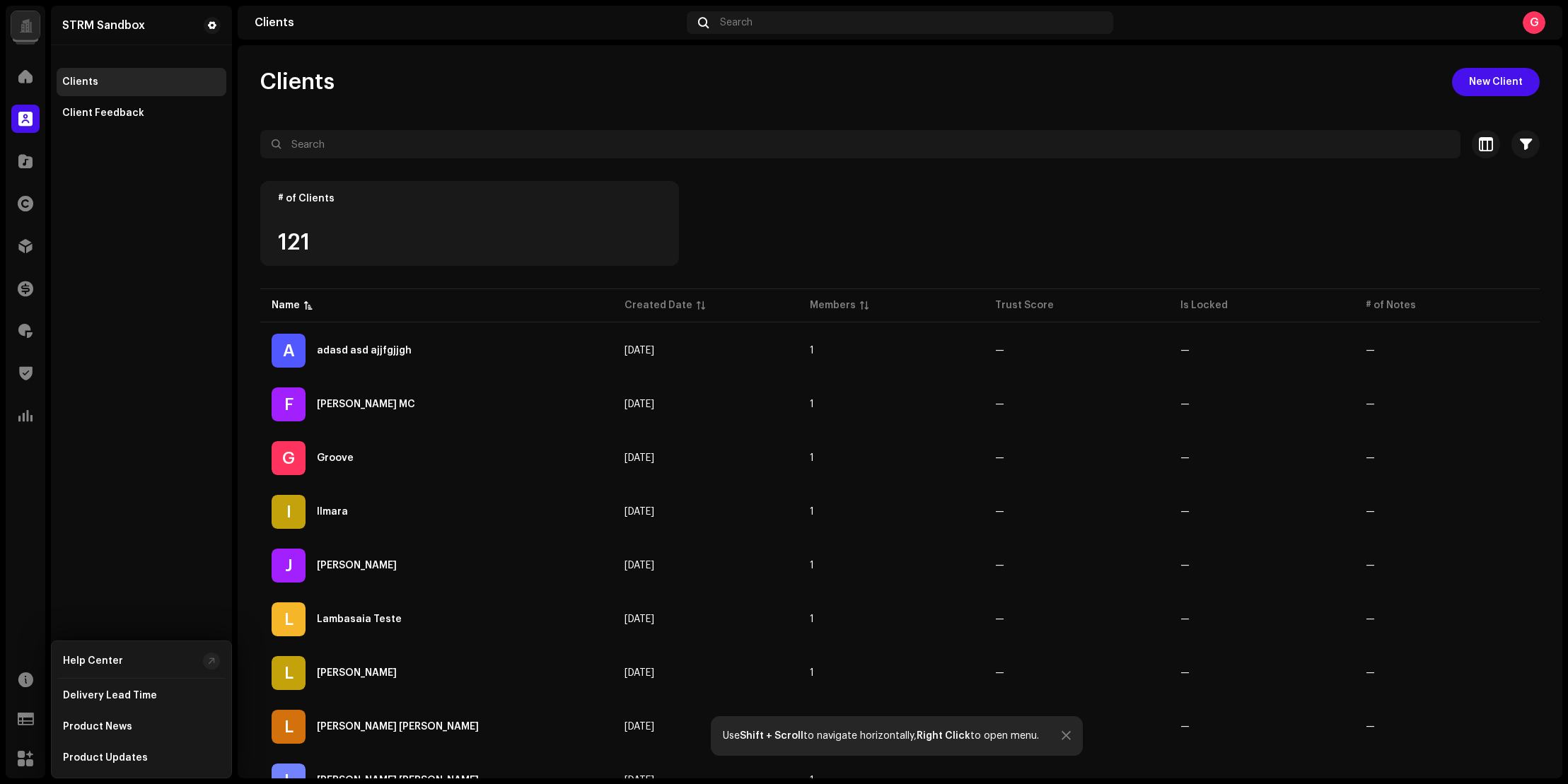
drag, startPoint x: 39, startPoint y: 624, endPoint x: 87, endPoint y: 605, distance: 51.6
click at [39, 624] on div "Home Clients Catalog Rights Distribution Finance Royalties Trust & Safety Analy…" at bounding box center [25, 417] width 40 height 722
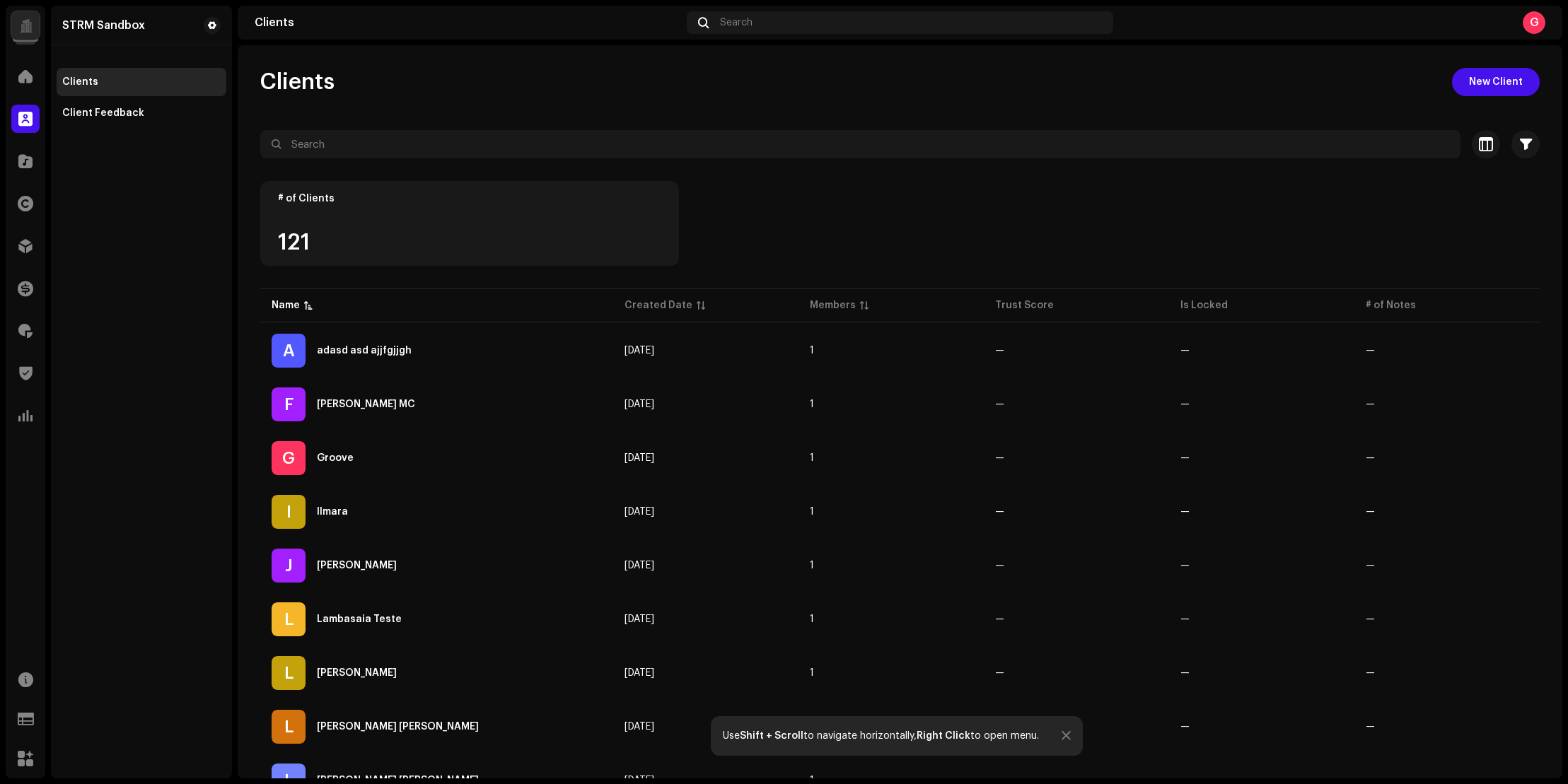
click at [1540, 25] on div "G" at bounding box center [1534, 23] width 23 height 23
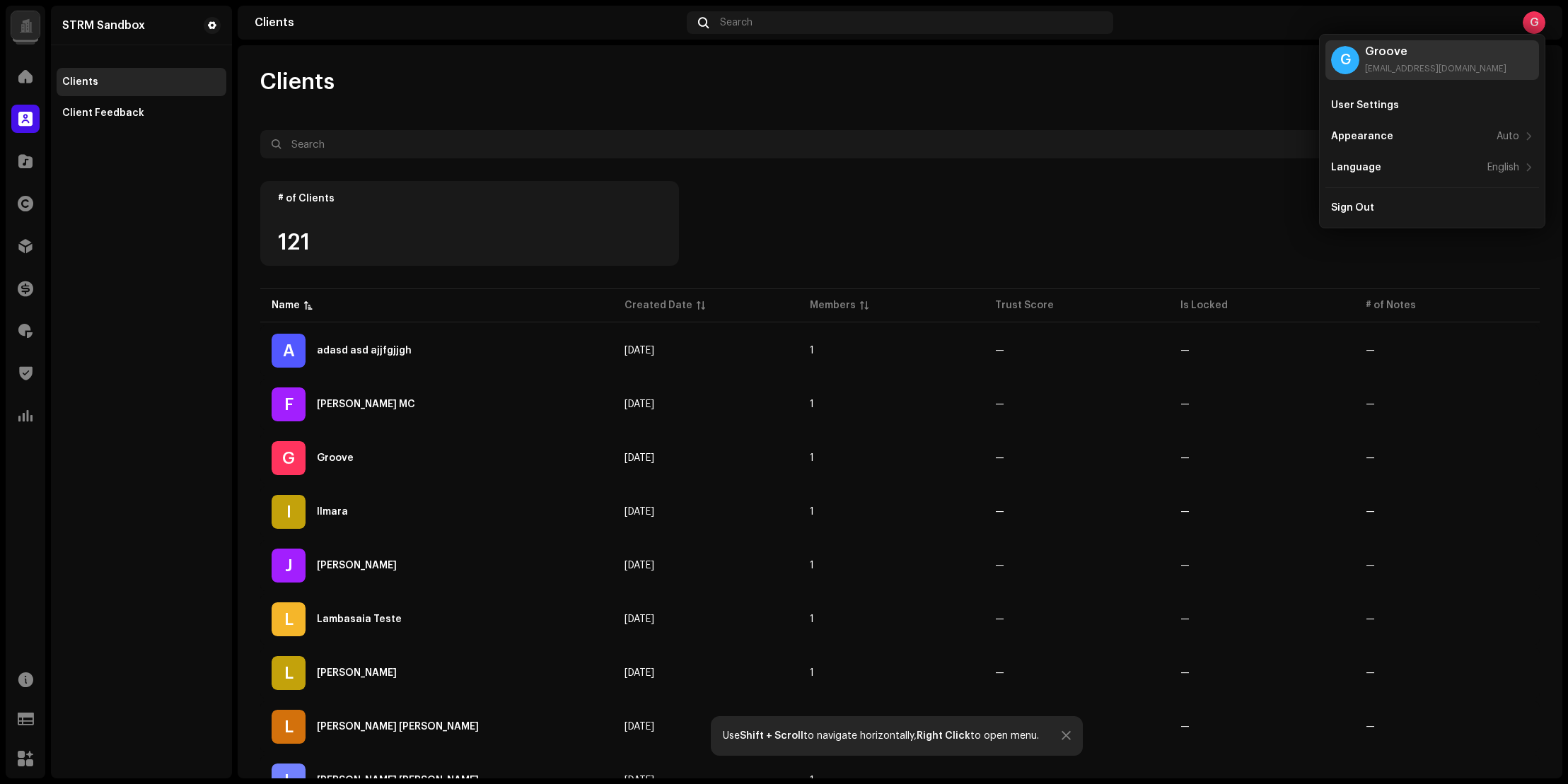
click at [1400, 69] on div "admin.selos.escalaveis@strm.com.br" at bounding box center [1436, 68] width 142 height 11
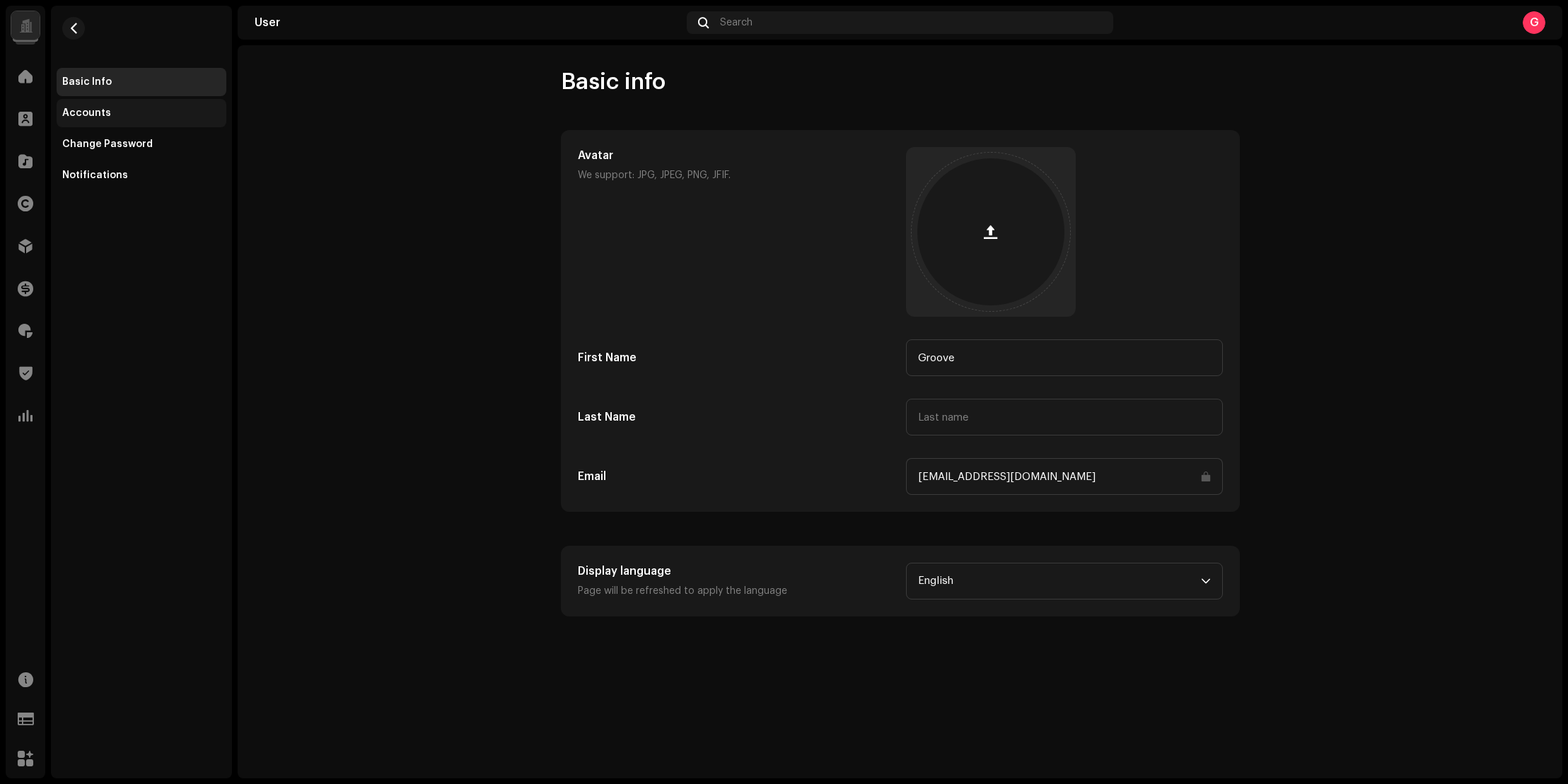
click at [125, 123] on div "Accounts" at bounding box center [142, 113] width 170 height 28
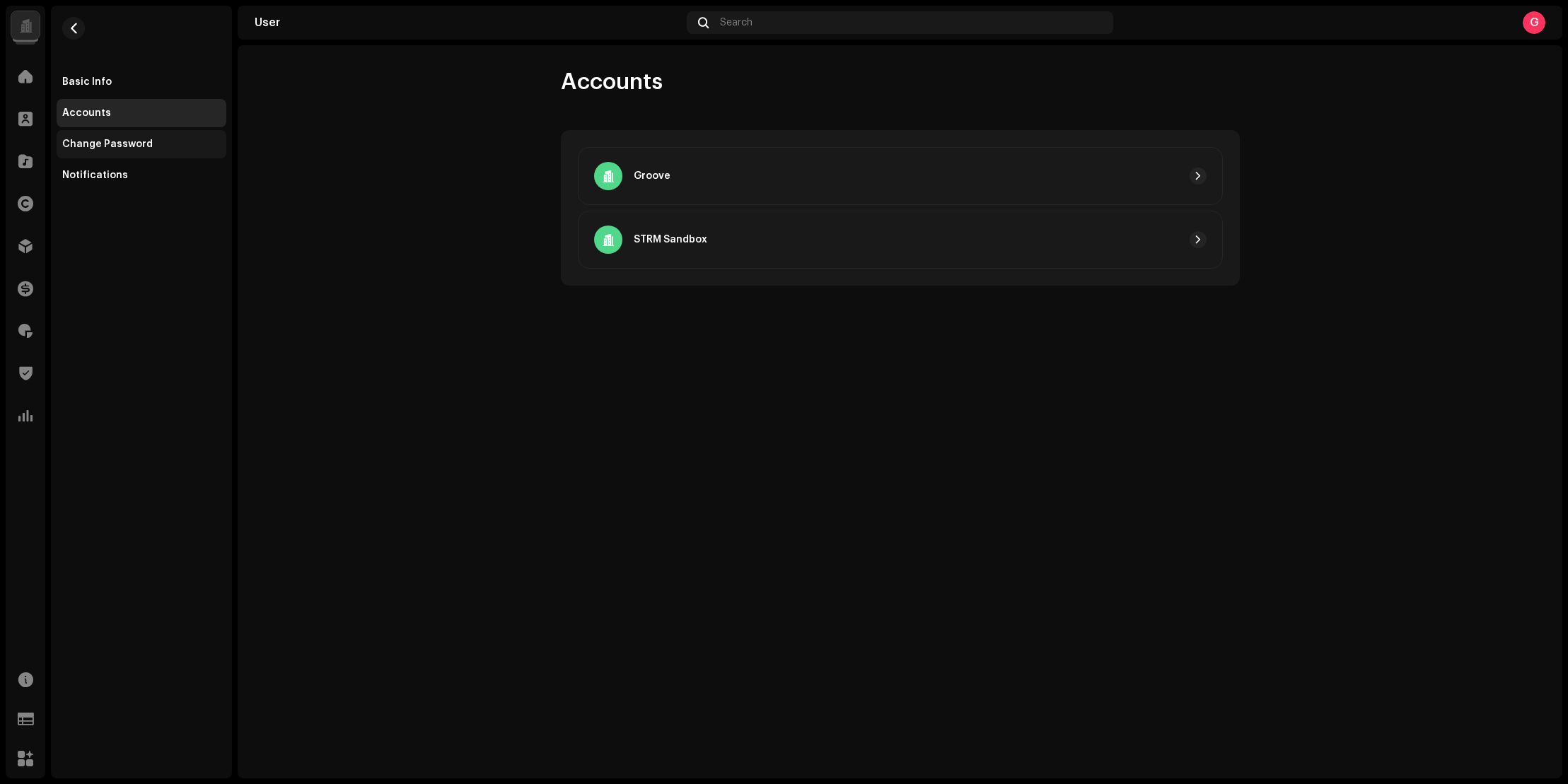
click at [126, 137] on div "Change Password" at bounding box center [142, 144] width 170 height 28
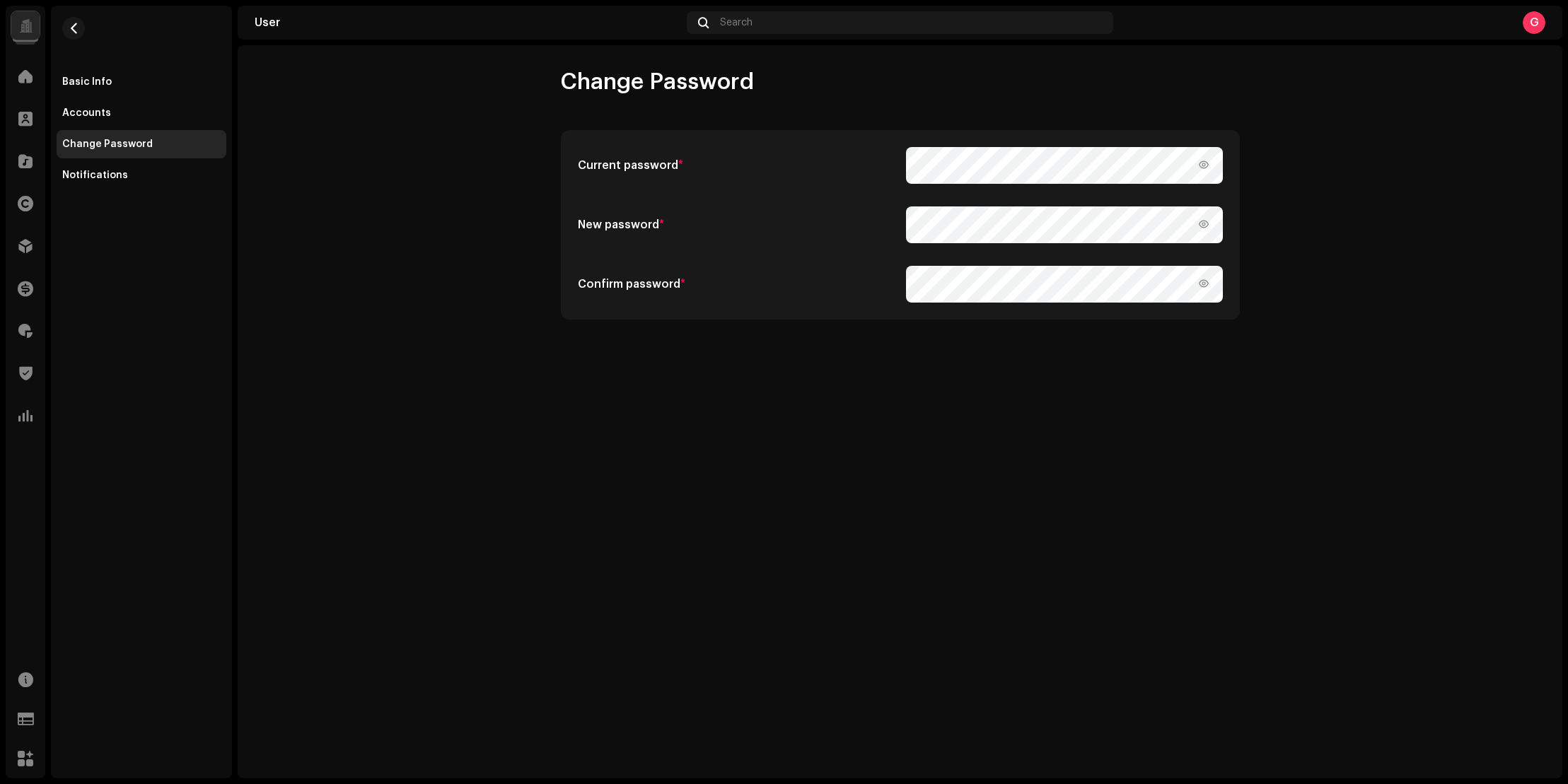
click at [119, 157] on div "Change Password" at bounding box center [142, 144] width 170 height 28
click at [111, 170] on div "Notifications" at bounding box center [95, 175] width 66 height 11
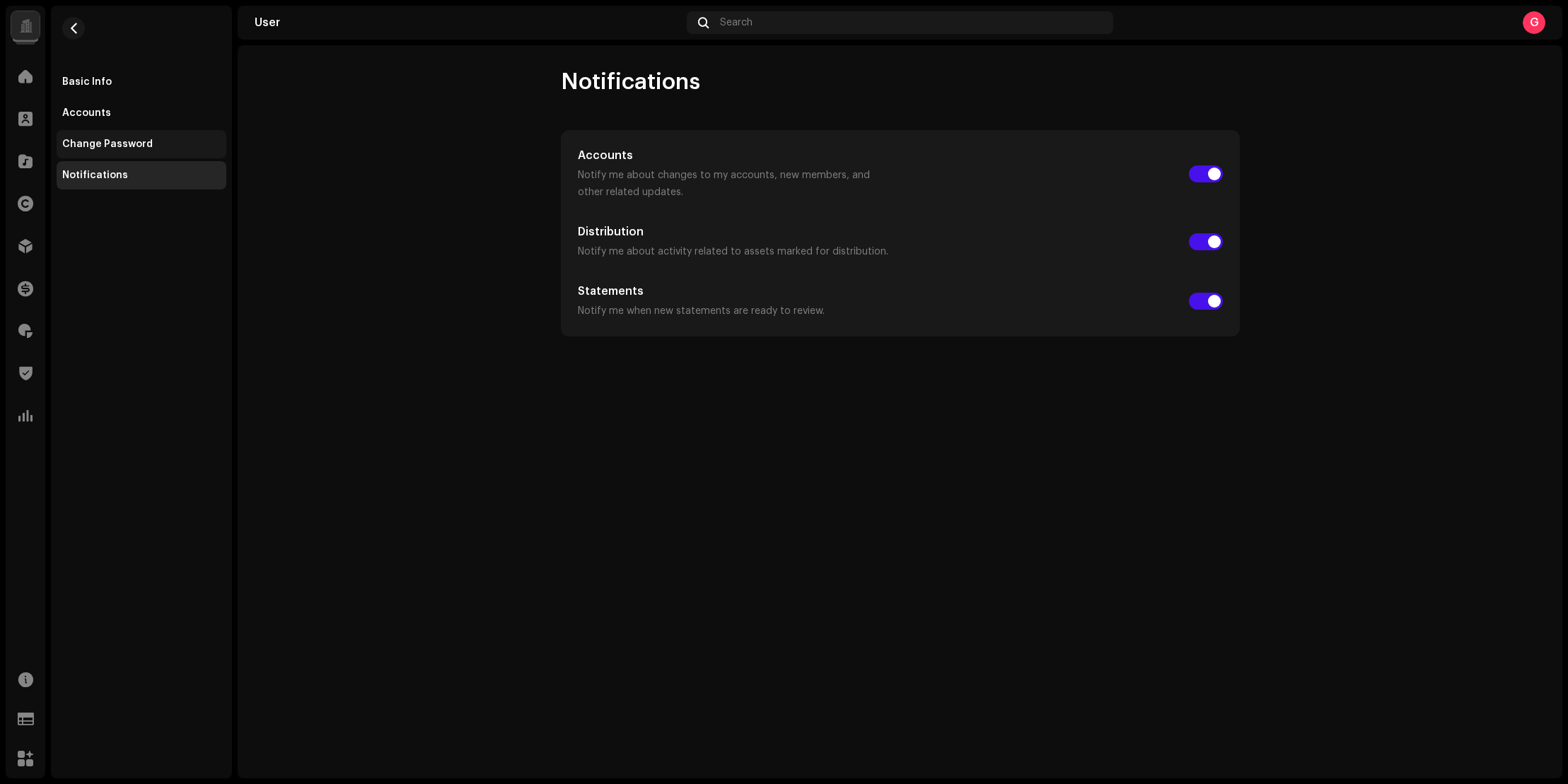
click at [122, 151] on div "Change Password" at bounding box center [142, 144] width 170 height 28
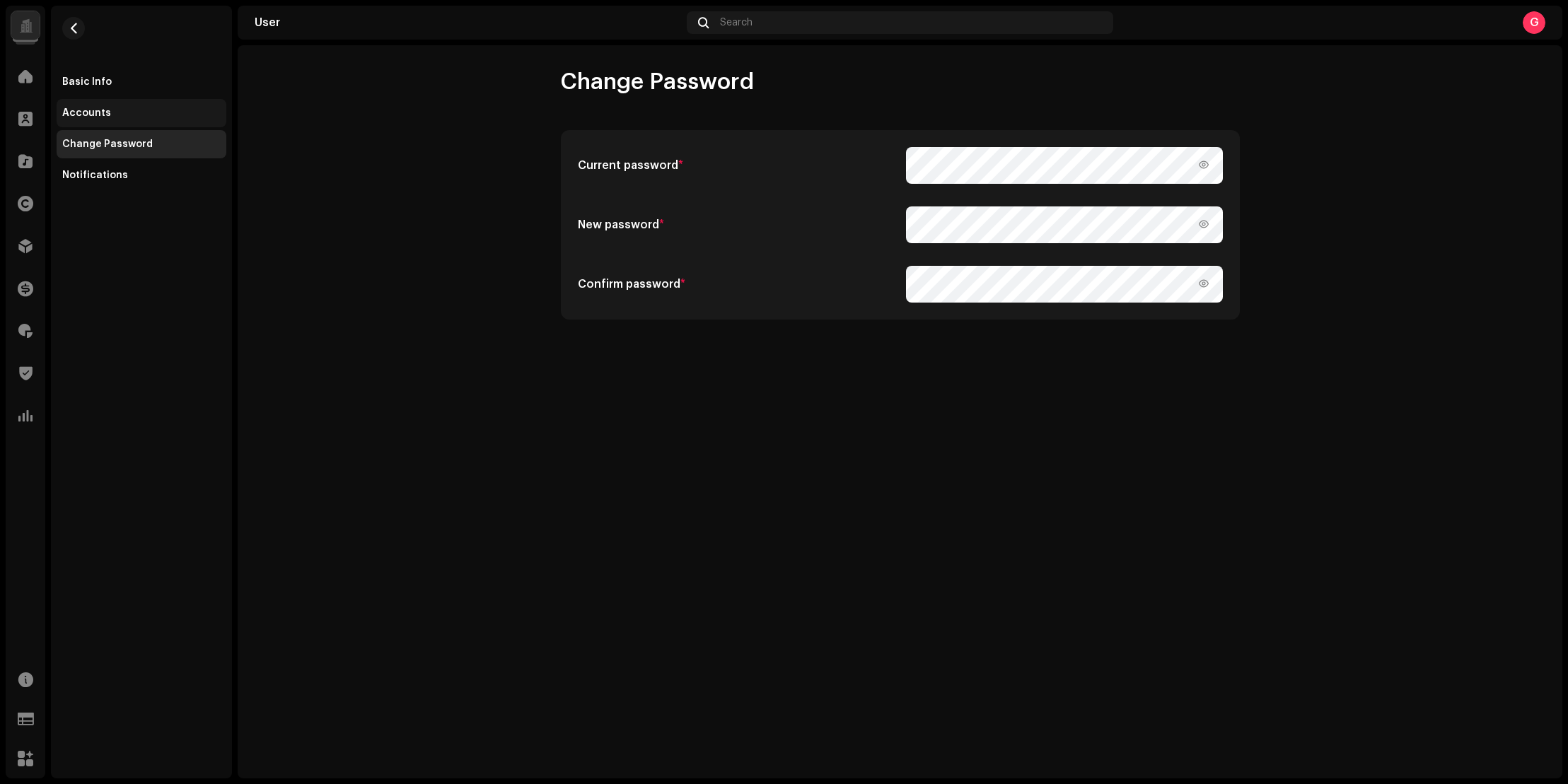
click at [132, 117] on div "Accounts" at bounding box center [141, 113] width 158 height 11
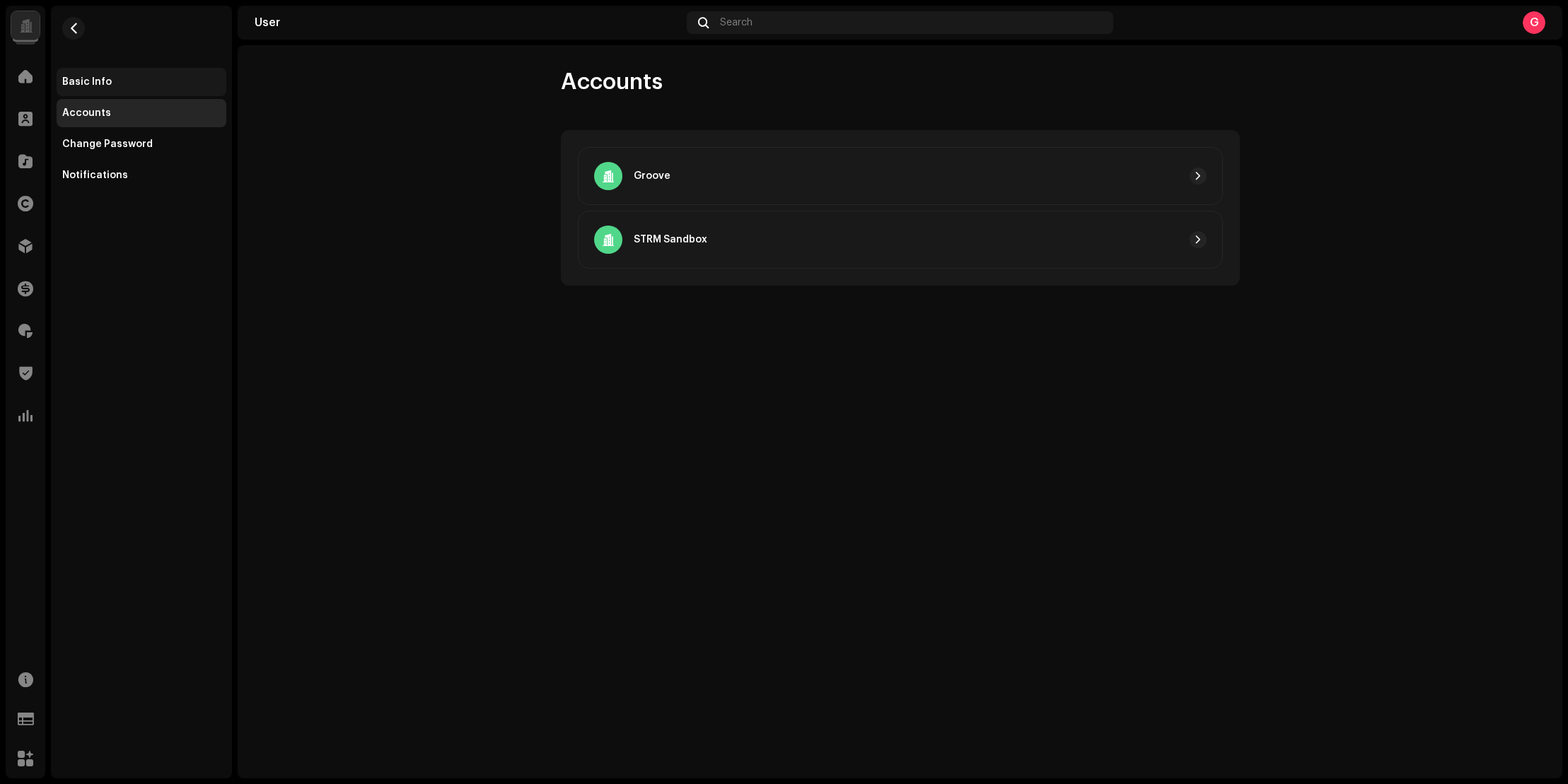
click at [144, 91] on div "Basic Info" at bounding box center [142, 82] width 170 height 28
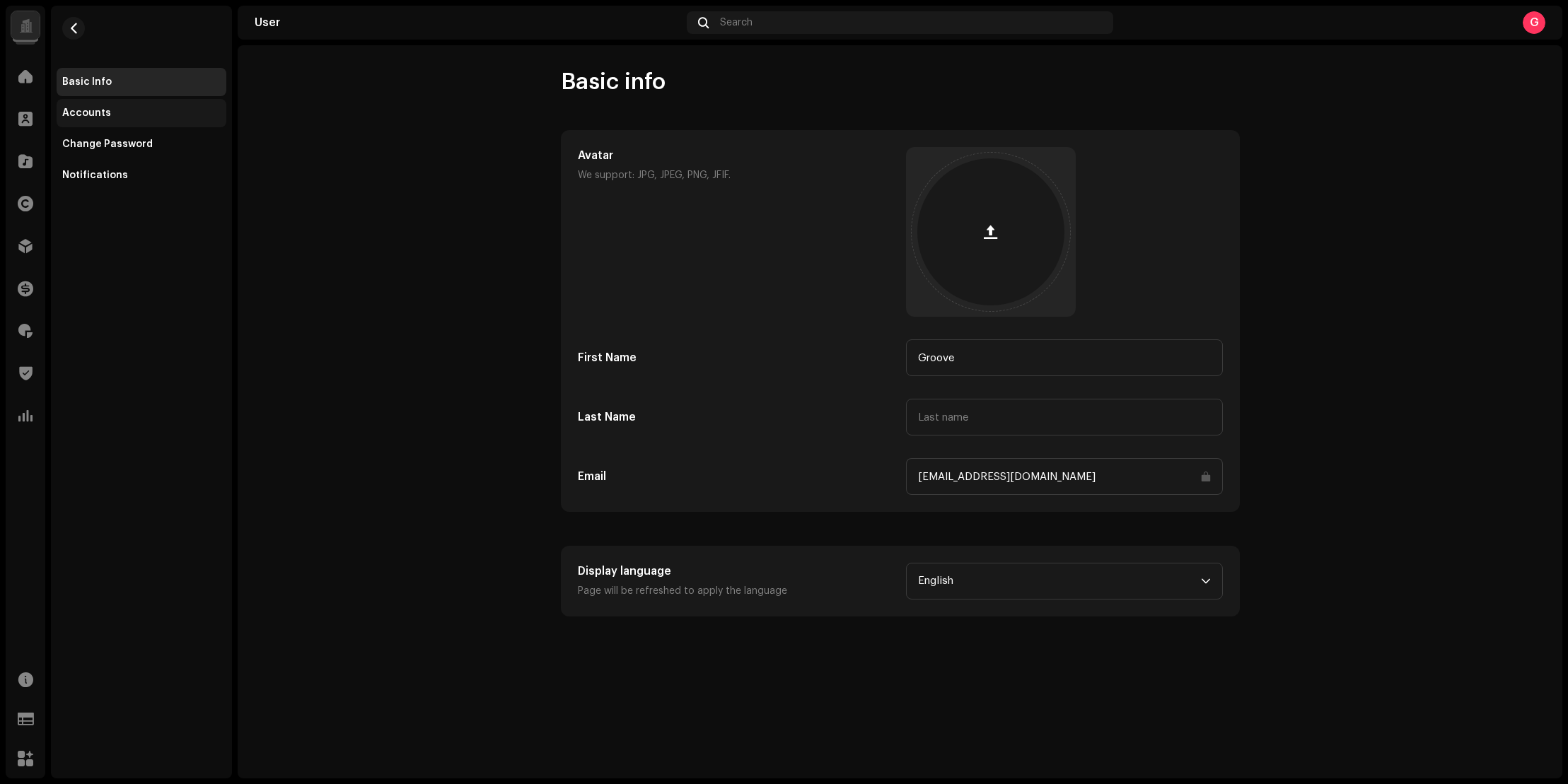
click at [135, 105] on div "Accounts" at bounding box center [142, 113] width 170 height 28
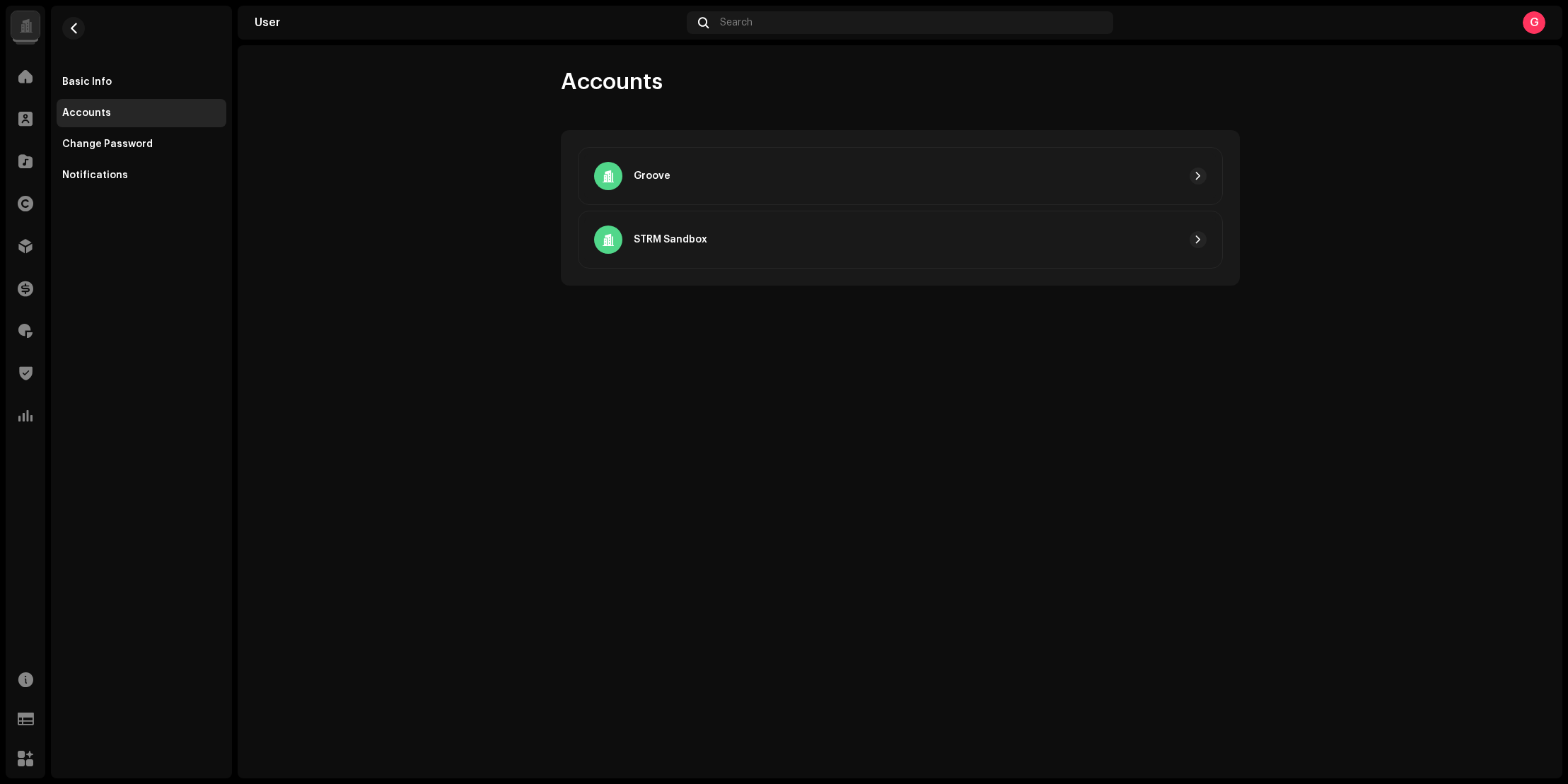
drag, startPoint x: 363, startPoint y: 246, endPoint x: 350, endPoint y: 243, distance: 13.3
click at [362, 247] on user-accounts "Accounts Groove STRM Sandbox" at bounding box center [900, 177] width 1325 height 218
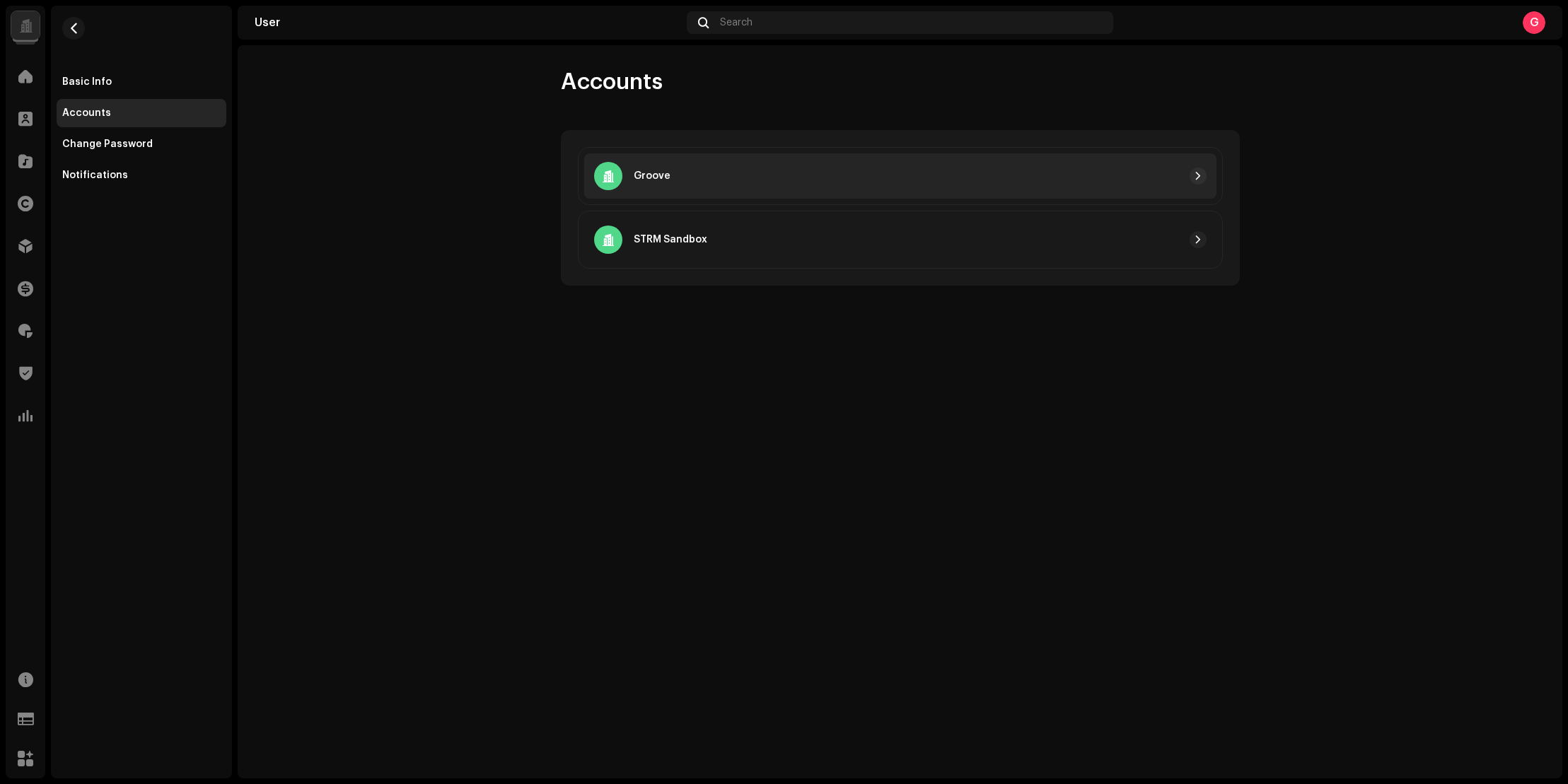
click at [890, 188] on div "Groove" at bounding box center [900, 175] width 632 height 45
click at [1202, 178] on button "button" at bounding box center [1198, 176] width 17 height 17
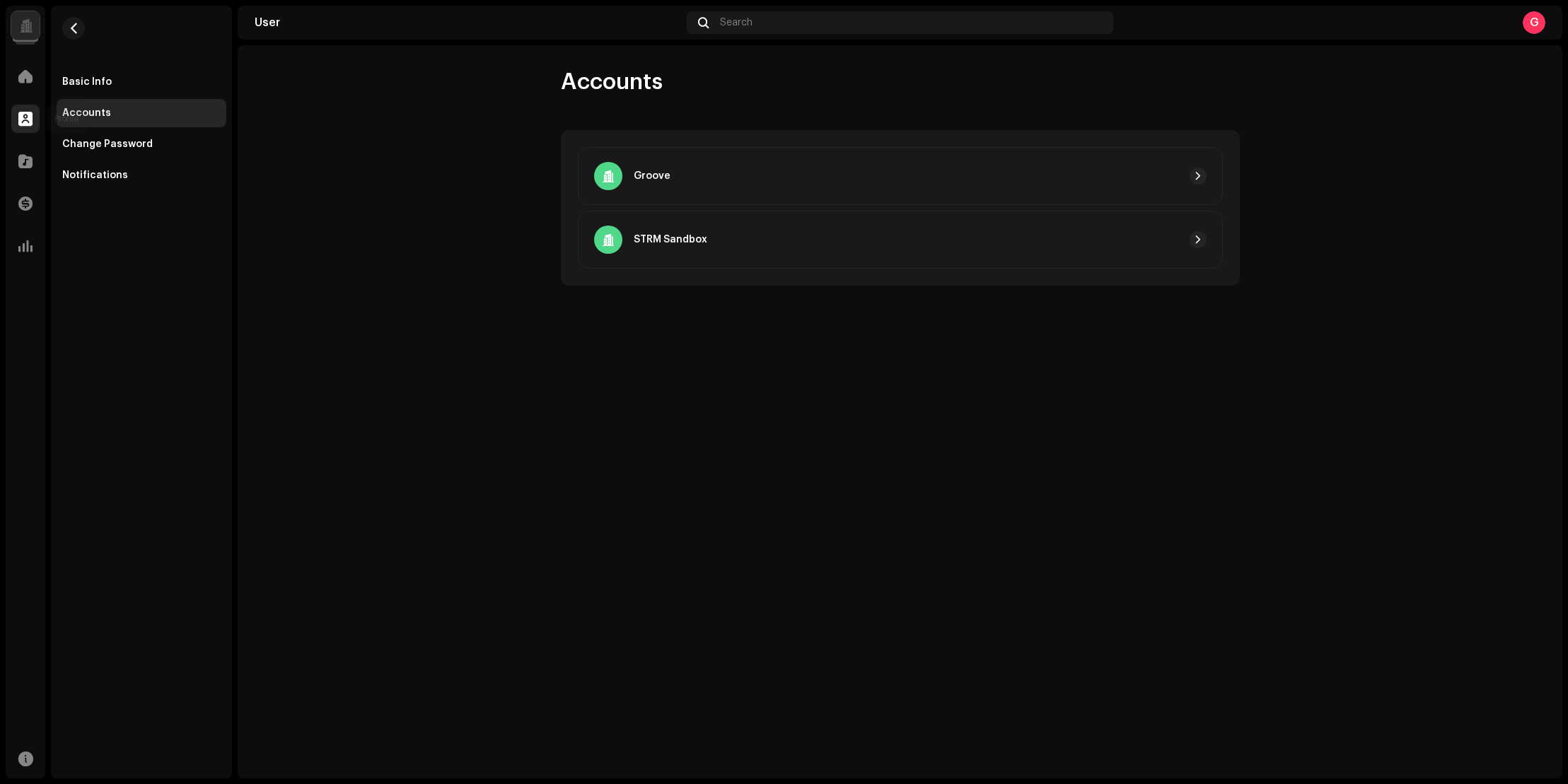
click at [25, 131] on div at bounding box center [25, 119] width 28 height 28
click at [25, 122] on span at bounding box center [25, 119] width 14 height 11
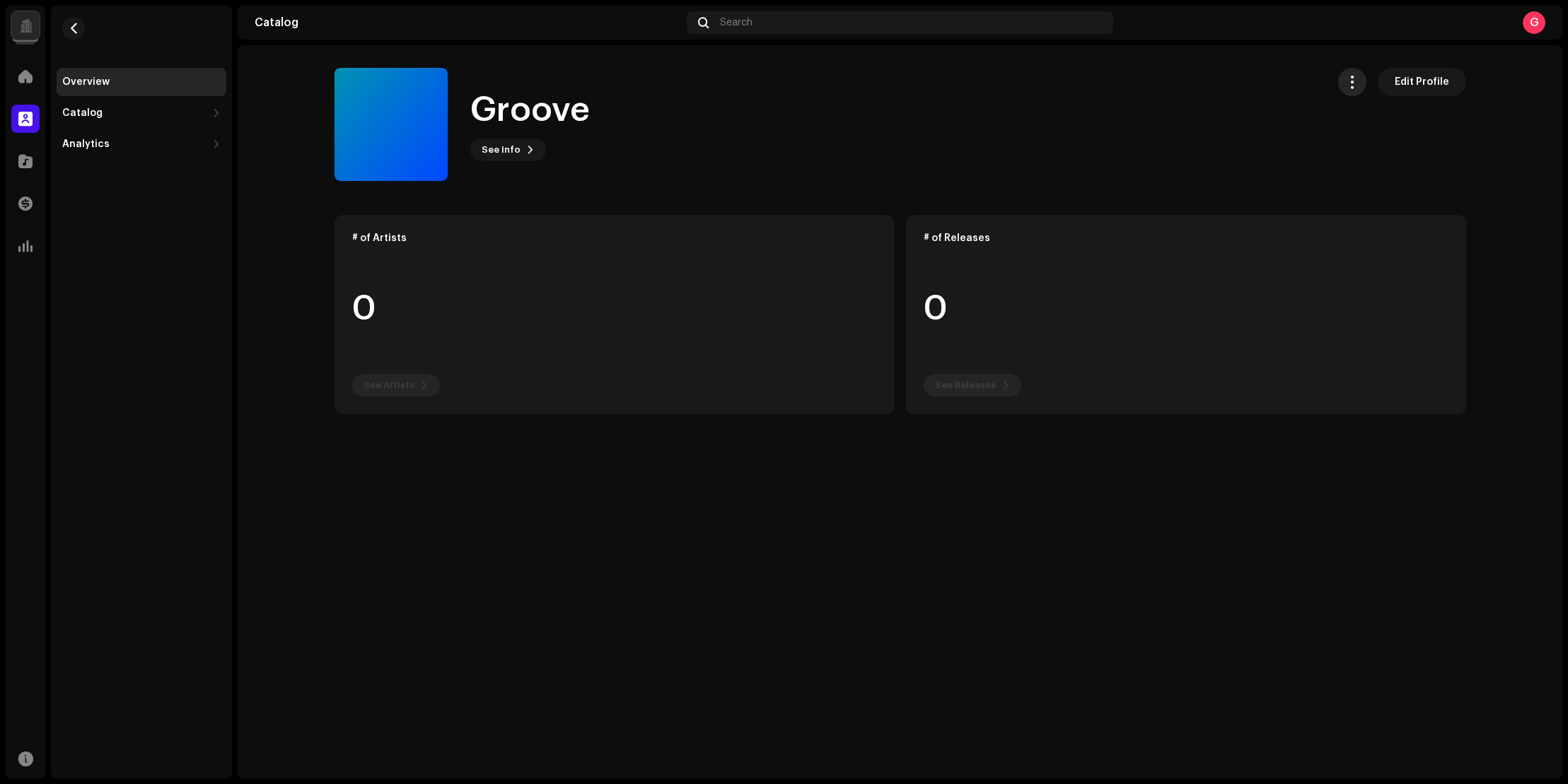
click at [1344, 85] on button "button" at bounding box center [1352, 82] width 28 height 28
click at [1357, 119] on span "Manage Access" at bounding box center [1393, 116] width 80 height 11
click at [1365, 98] on div "Edit Profile" at bounding box center [1402, 125] width 128 height 113
click at [1362, 90] on button "button" at bounding box center [1352, 82] width 28 height 28
click at [1374, 149] on span "Copy Id" at bounding box center [1371, 145] width 38 height 11
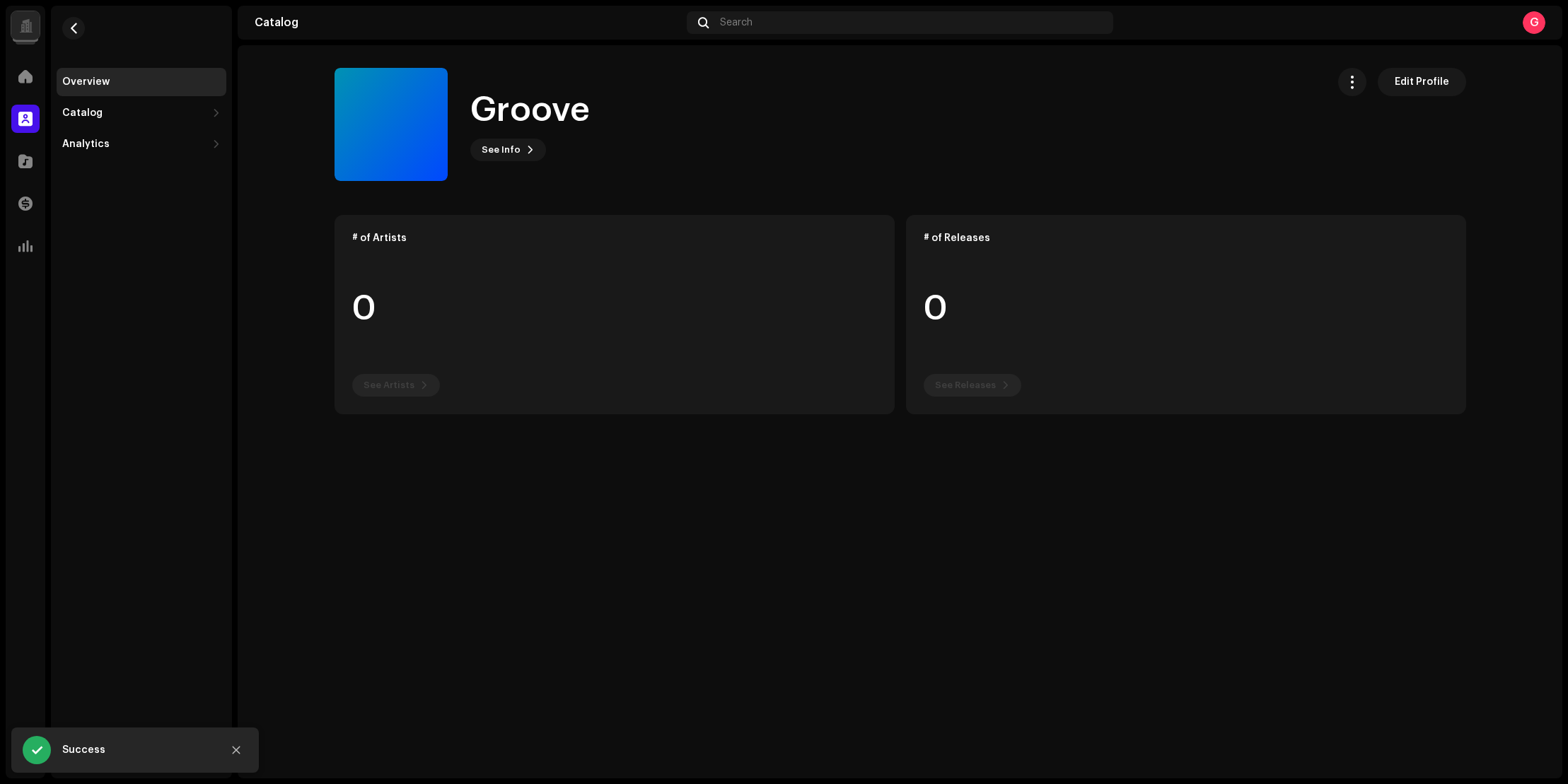
click at [1547, 46] on catalog-labels-details-overview "Groove Edit Profile Groove See Info Edit Profile Edit Profile # of Artists 0 Se…" at bounding box center [900, 241] width 1325 height 392
click at [1532, 27] on div "G" at bounding box center [1534, 23] width 23 height 23
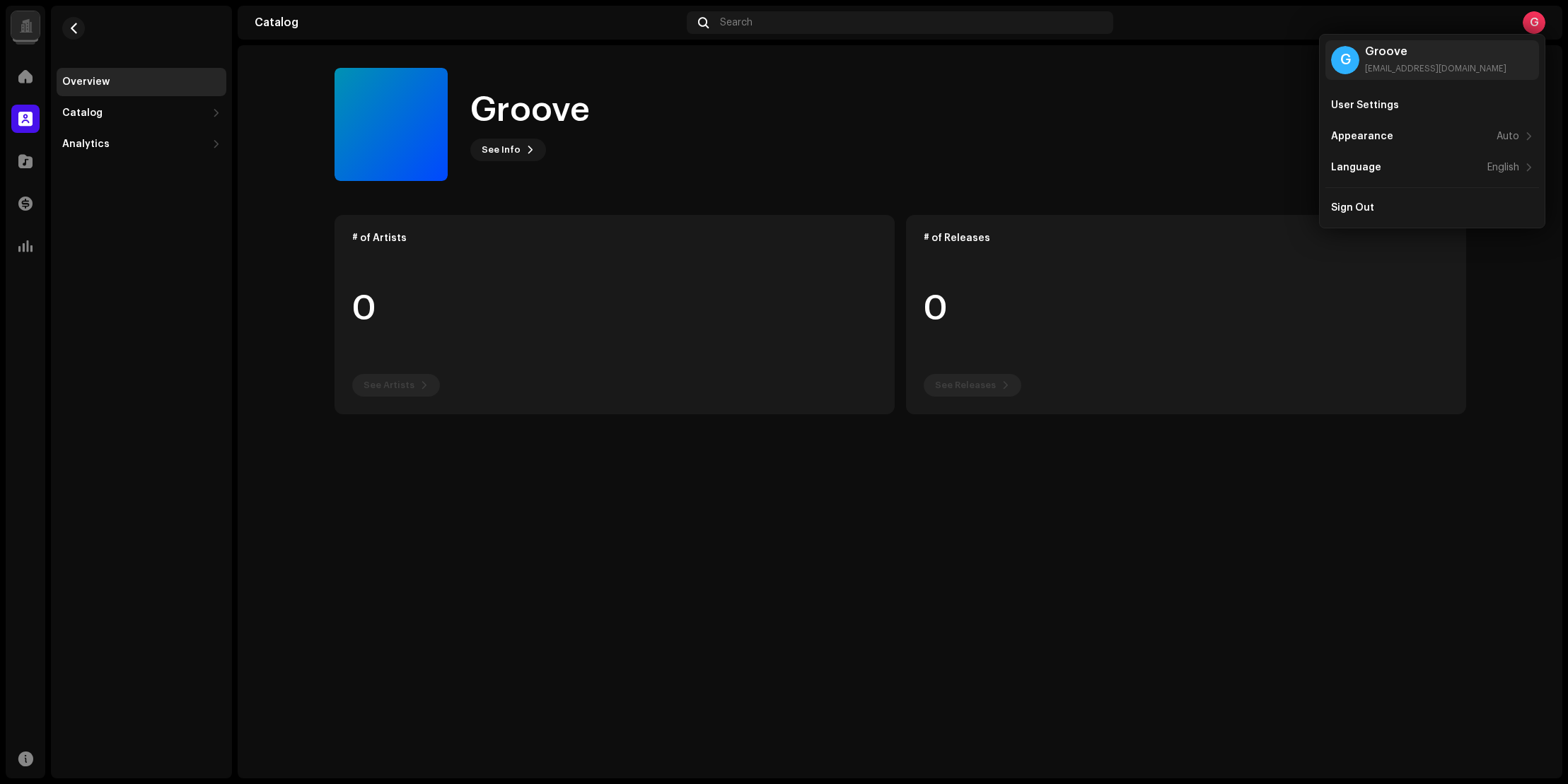
drag, startPoint x: 1100, startPoint y: 138, endPoint x: 1052, endPoint y: 124, distance: 50.0
click at [1080, 132] on div "Groove See Info Edit Profile" at bounding box center [825, 125] width 981 height 113
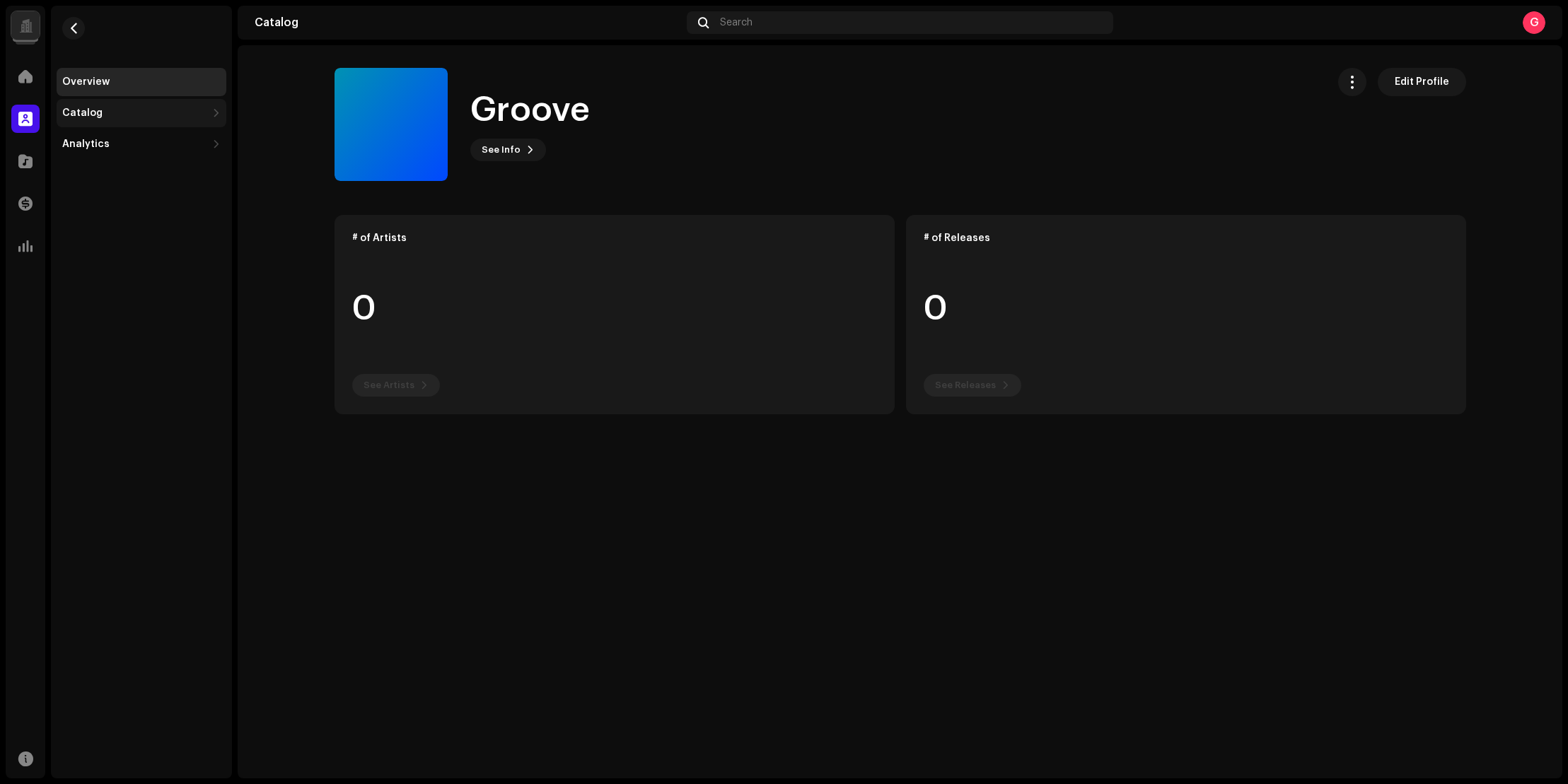
click at [131, 122] on div "Catalog" at bounding box center [142, 113] width 170 height 28
click at [118, 152] on div "Releases" at bounding box center [142, 144] width 170 height 28
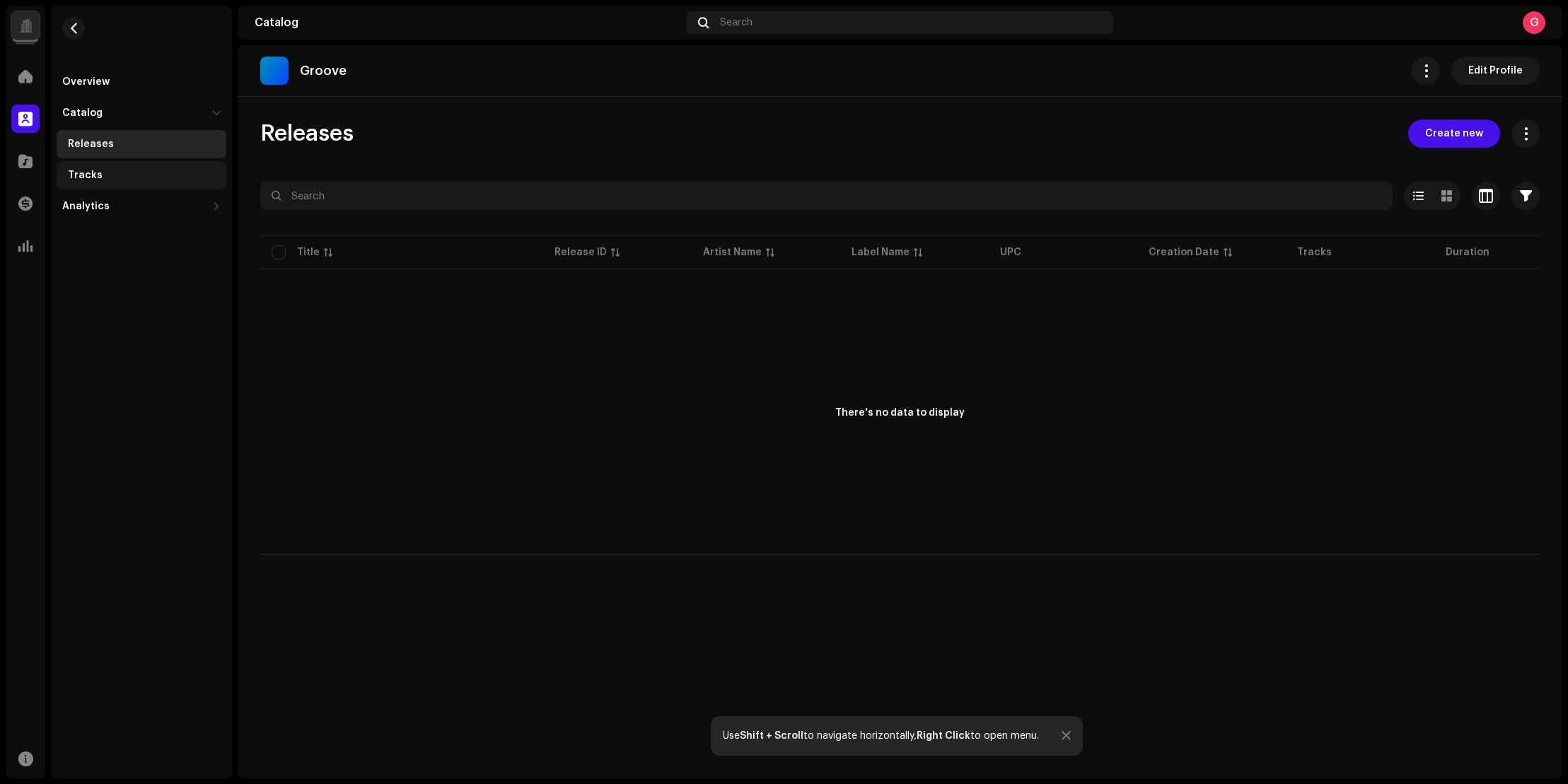
click at [109, 163] on div "Tracks" at bounding box center [142, 175] width 170 height 28
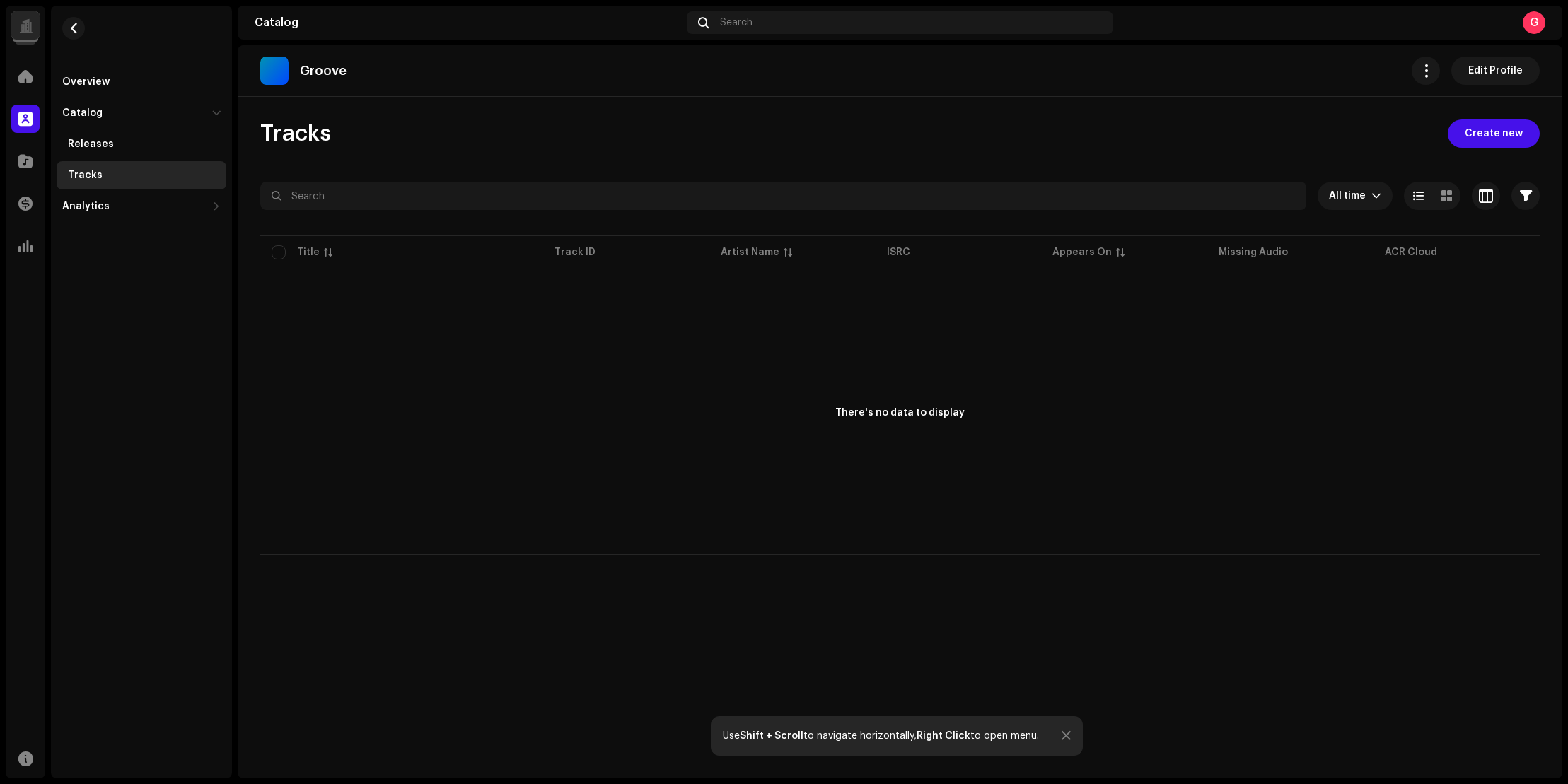
click at [23, 32] on div at bounding box center [25, 25] width 28 height 28
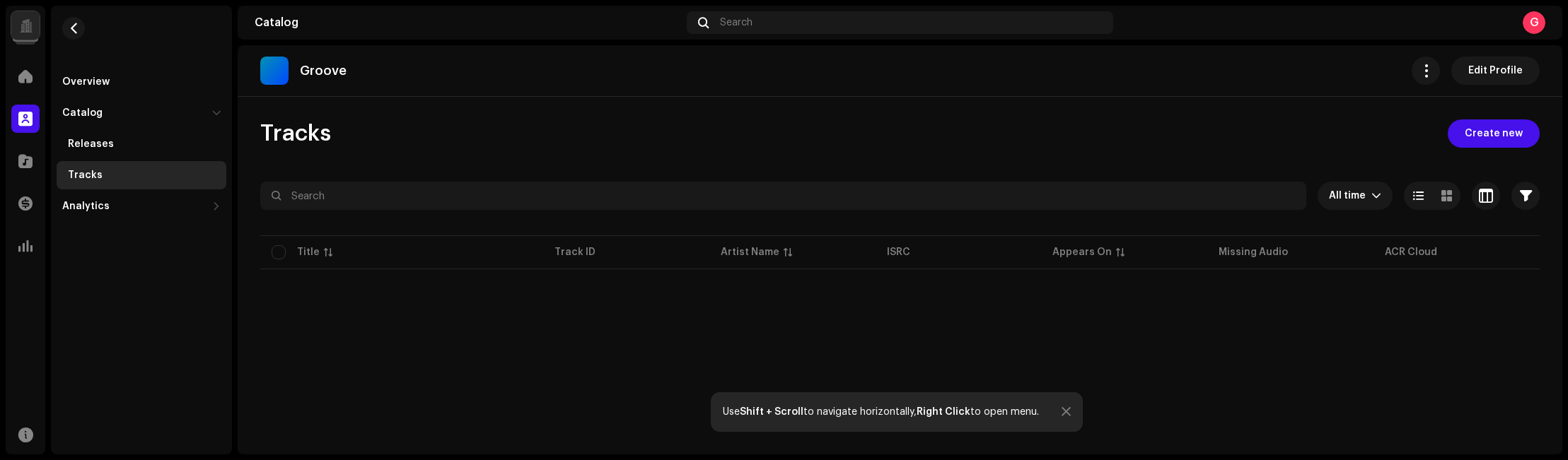
click at [32, 38] on div at bounding box center [25, 25] width 28 height 28
click at [20, 10] on navigation-account-switch "Groove" at bounding box center [25, 25] width 40 height 40
click at [22, 25] on div at bounding box center [26, 25] width 14 height 0
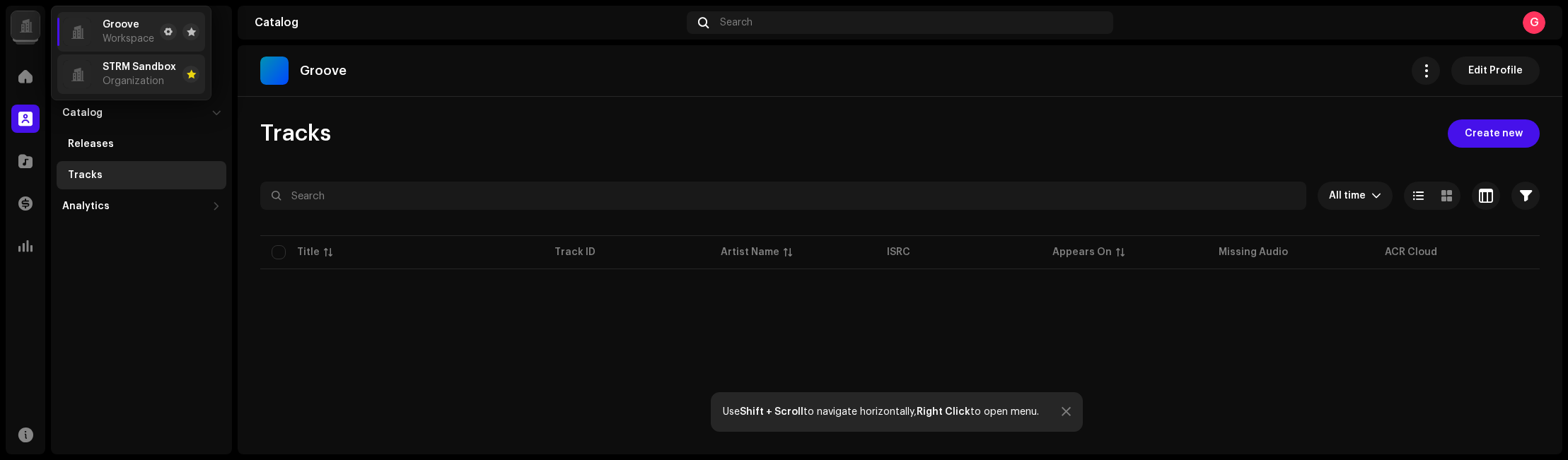
click at [122, 68] on span "STRM Sandbox" at bounding box center [139, 67] width 74 height 11
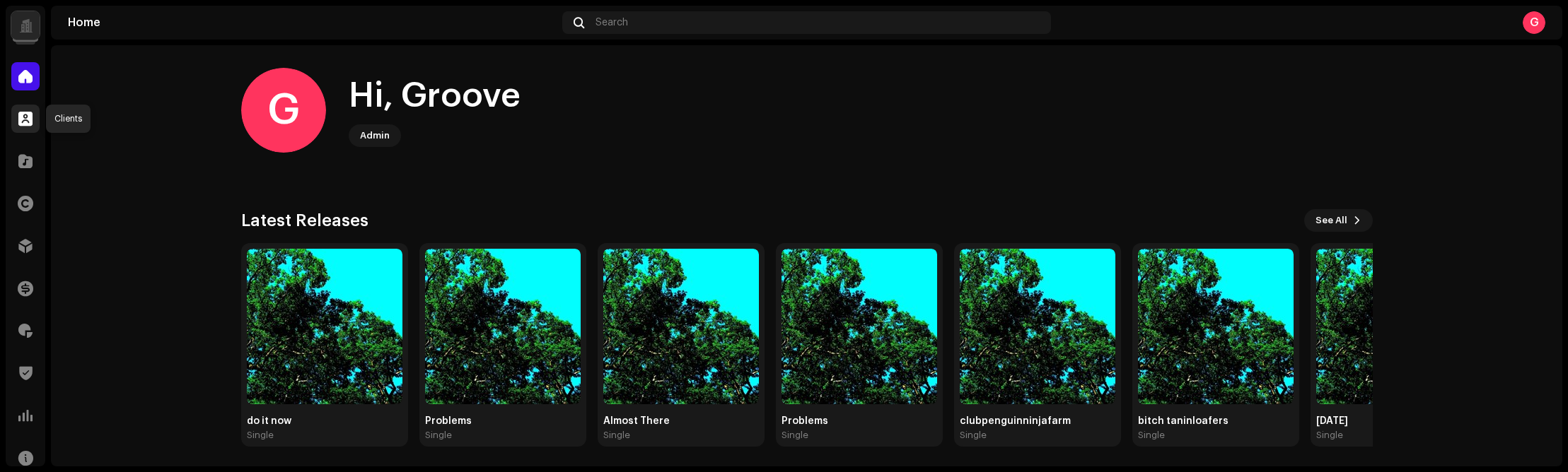
click at [23, 119] on span at bounding box center [25, 119] width 14 height 11
